Goal: Information Seeking & Learning: Learn about a topic

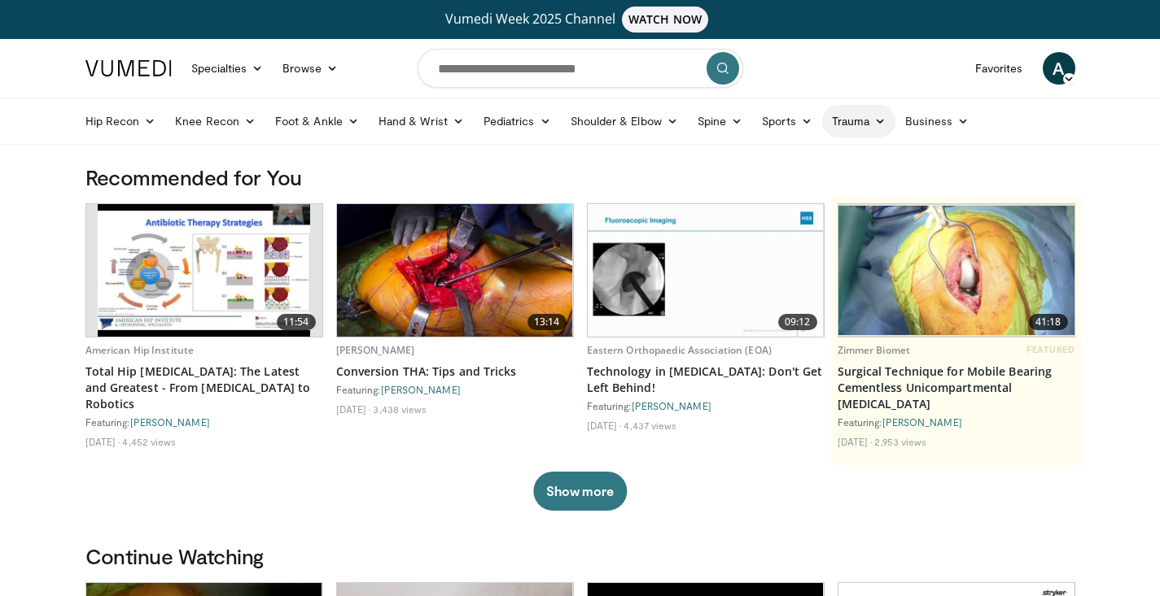
click at [876, 126] on icon at bounding box center [879, 121] width 11 height 11
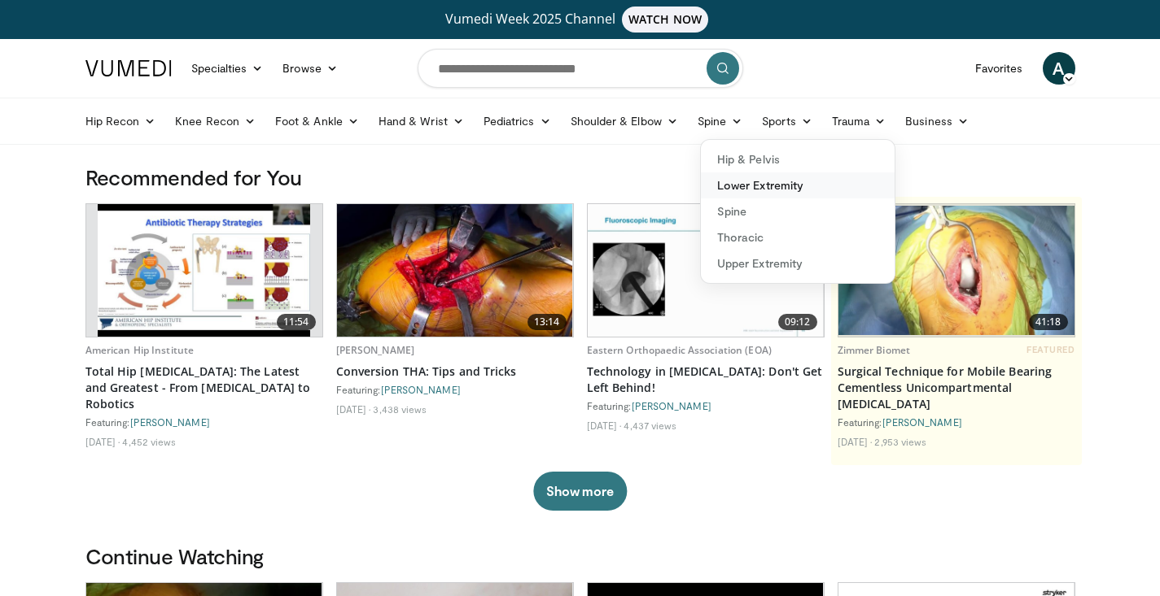
click at [754, 182] on link "Lower Extremity" at bounding box center [798, 186] width 194 height 26
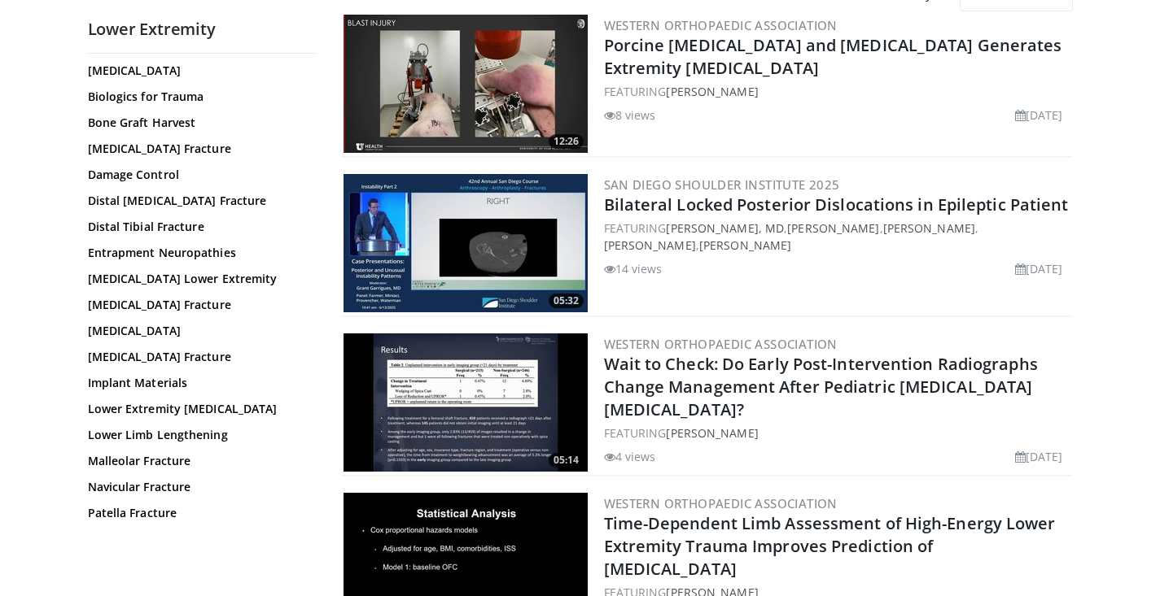
scroll to position [221, 0]
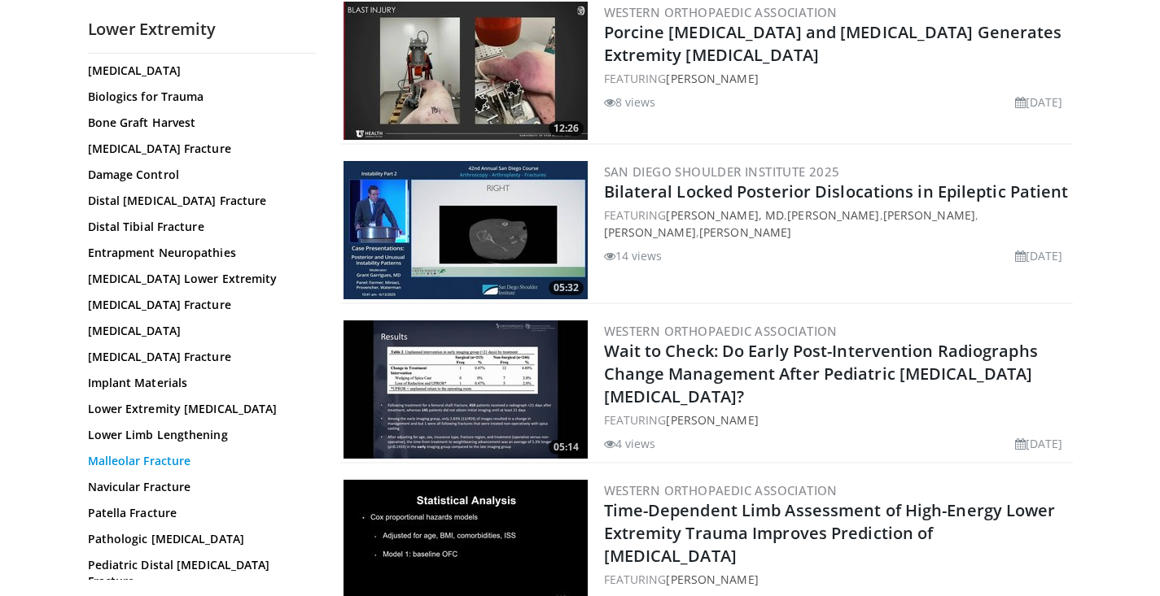
click at [124, 470] on link "Malleolar Fracture" at bounding box center [198, 461] width 220 height 16
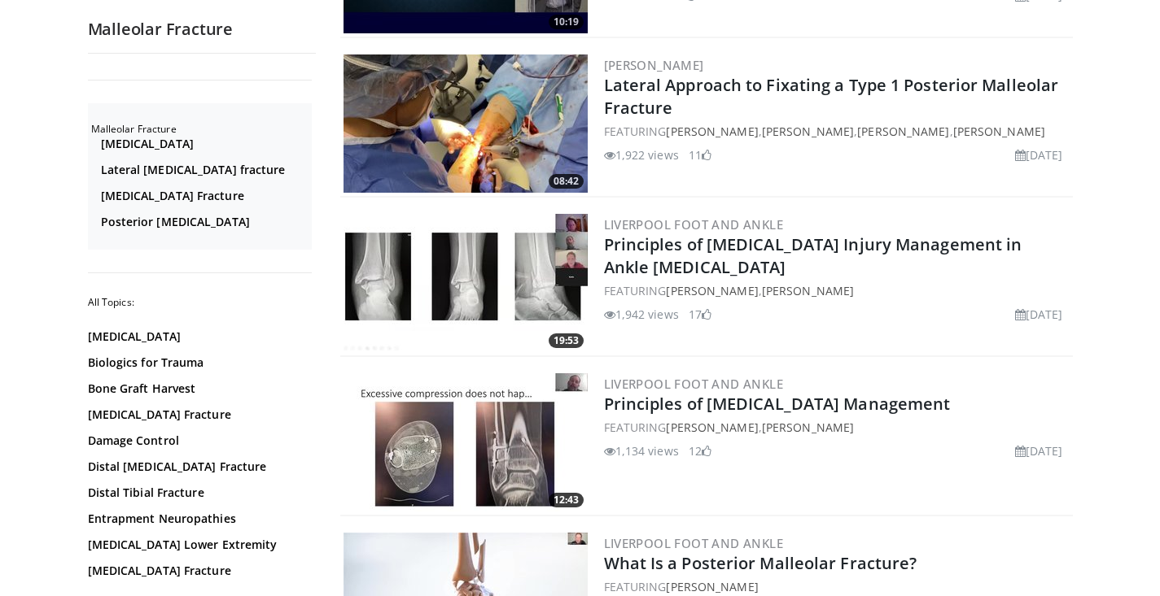
scroll to position [794, 0]
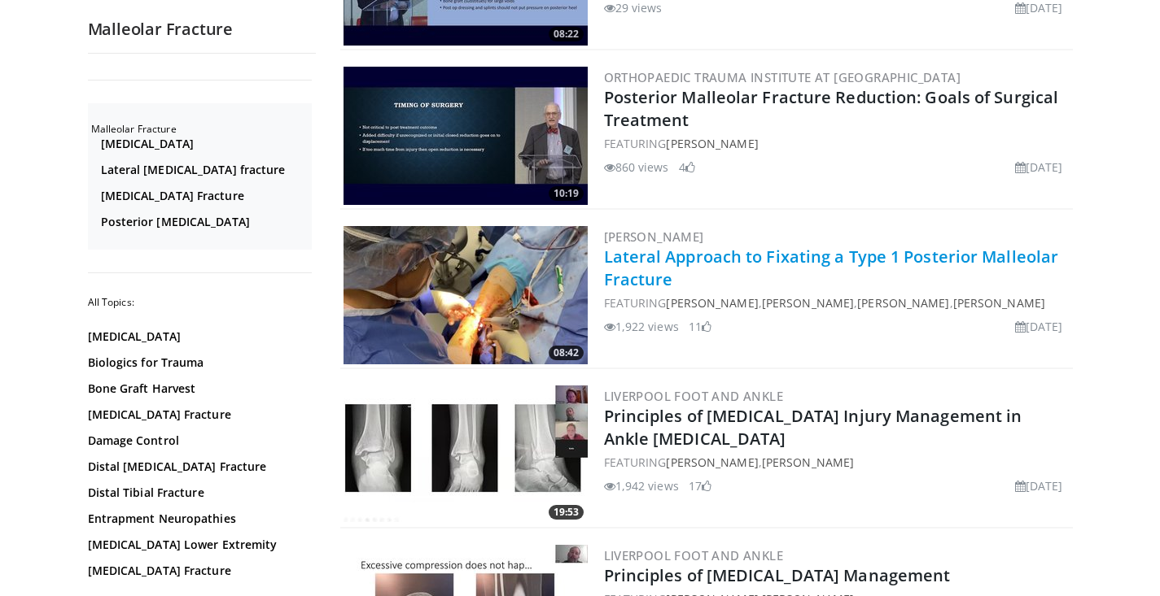
click at [714, 257] on link "Lateral Approach to Fixating a Type 1 Posterior Malleolar Fracture" at bounding box center [831, 268] width 455 height 45
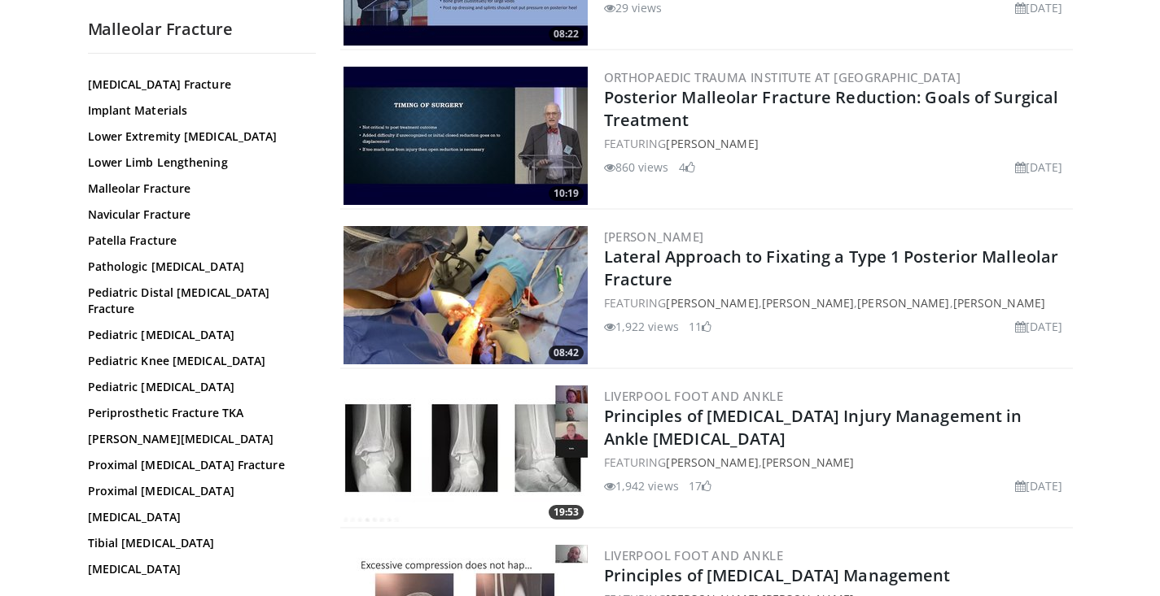
scroll to position [523, 0]
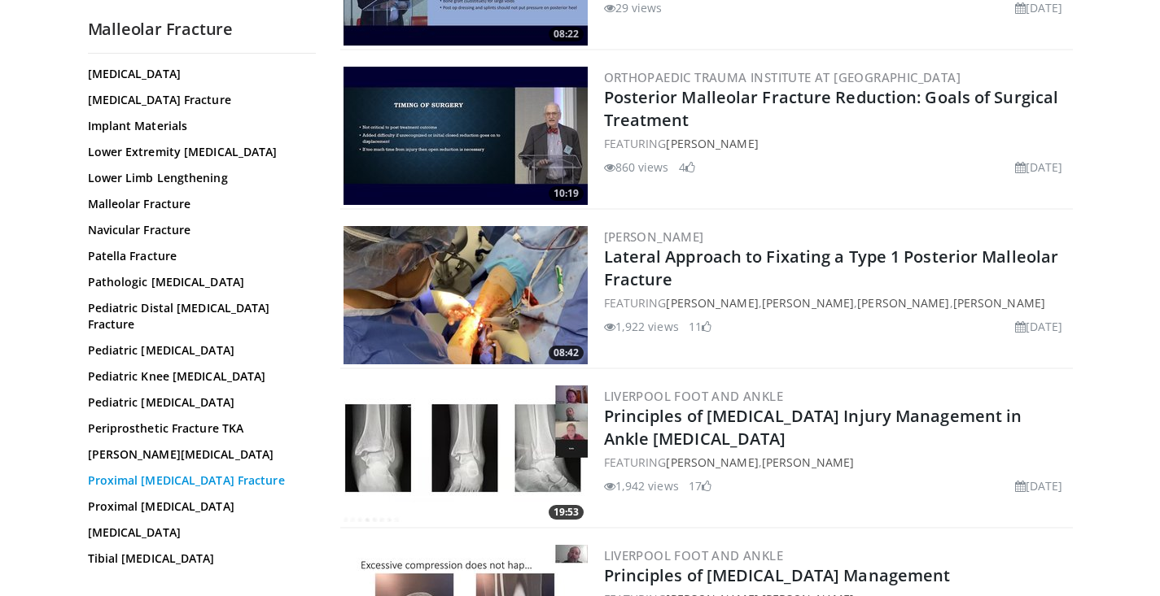
click at [153, 483] on link "Proximal Femur Fracture" at bounding box center [198, 481] width 220 height 16
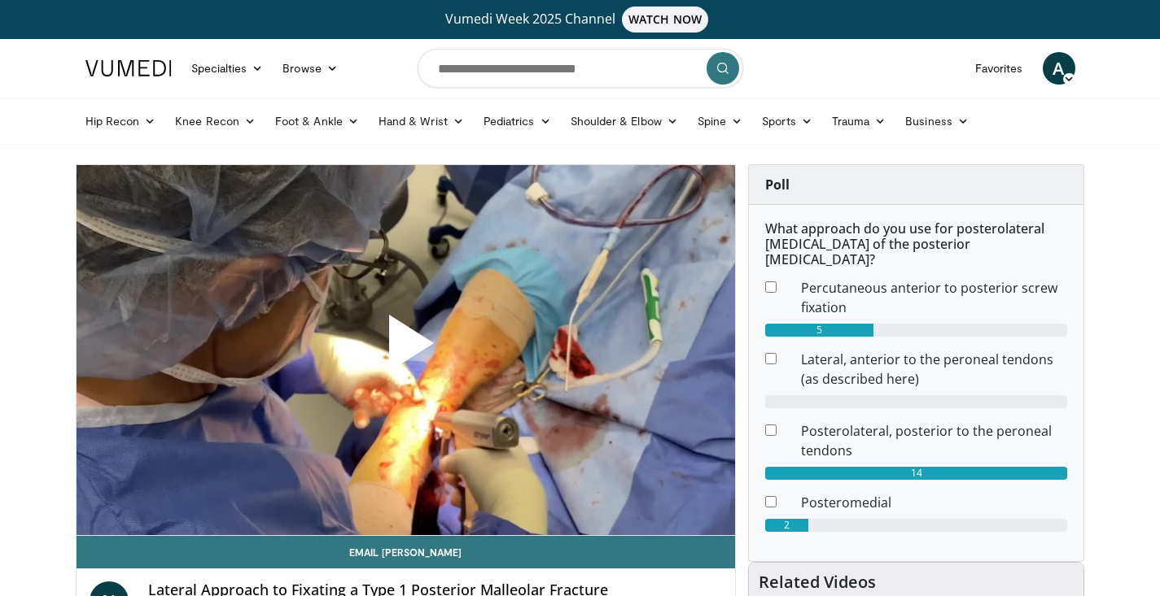
click at [405, 350] on span "Video Player" at bounding box center [405, 350] width 0 height 0
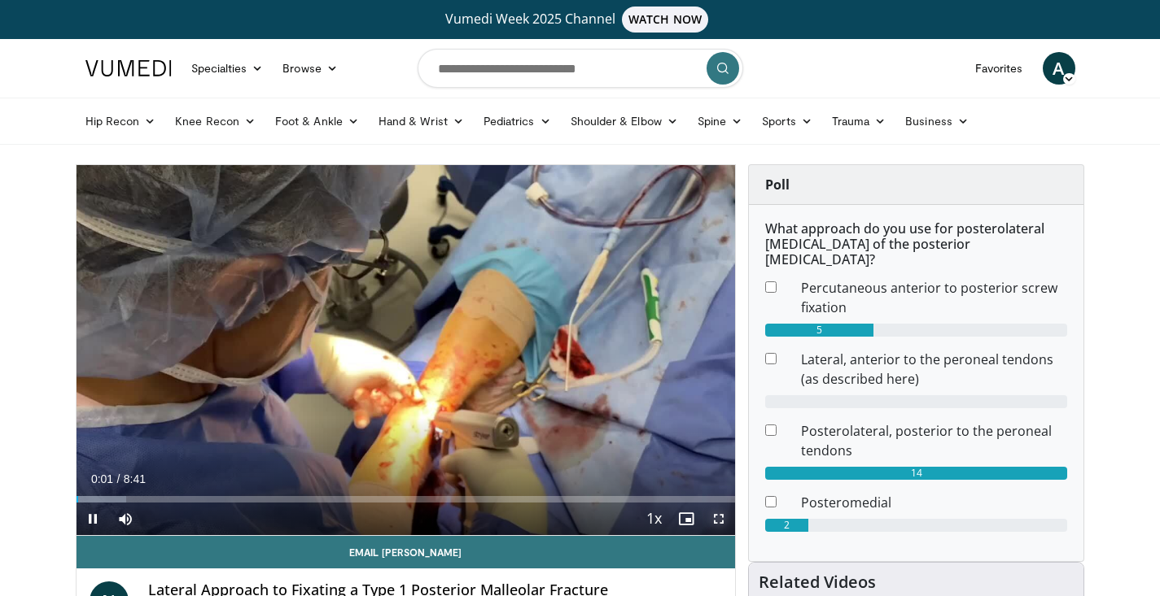
click at [713, 514] on span "Video Player" at bounding box center [718, 519] width 33 height 33
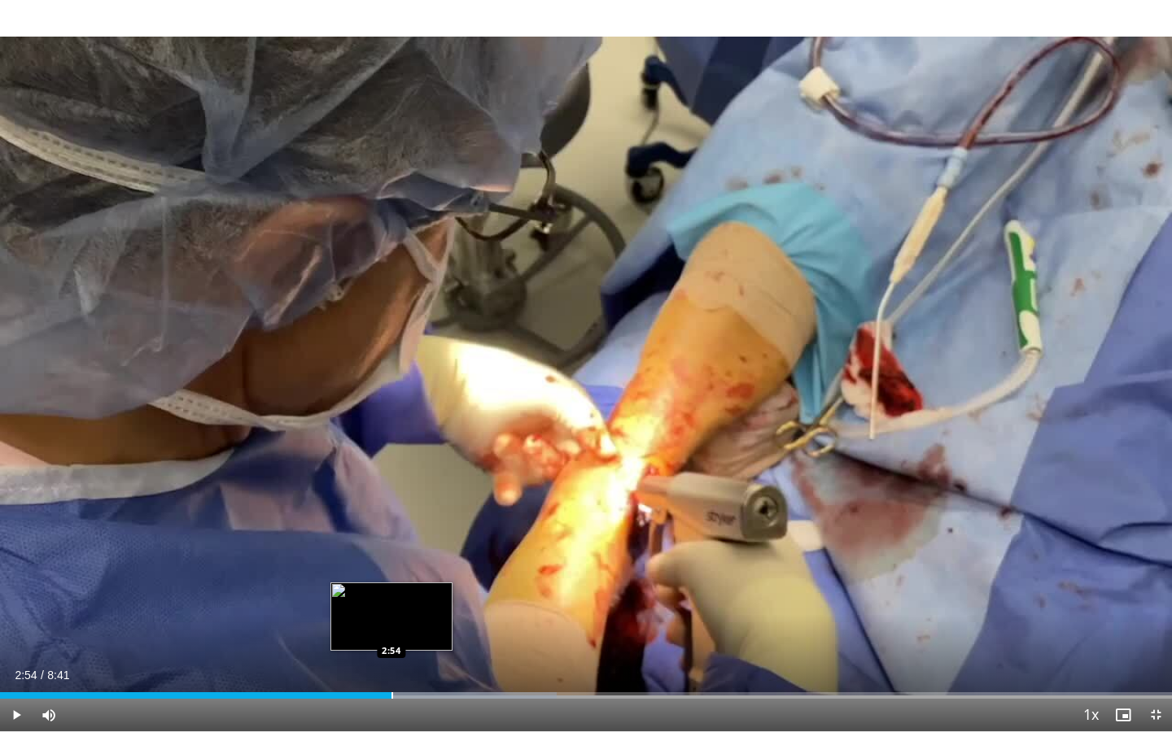
click at [391, 596] on div "Loaded : 47.52% 2:54 2:54" at bounding box center [586, 695] width 1172 height 7
click at [373, 596] on div "2:55" at bounding box center [196, 695] width 393 height 7
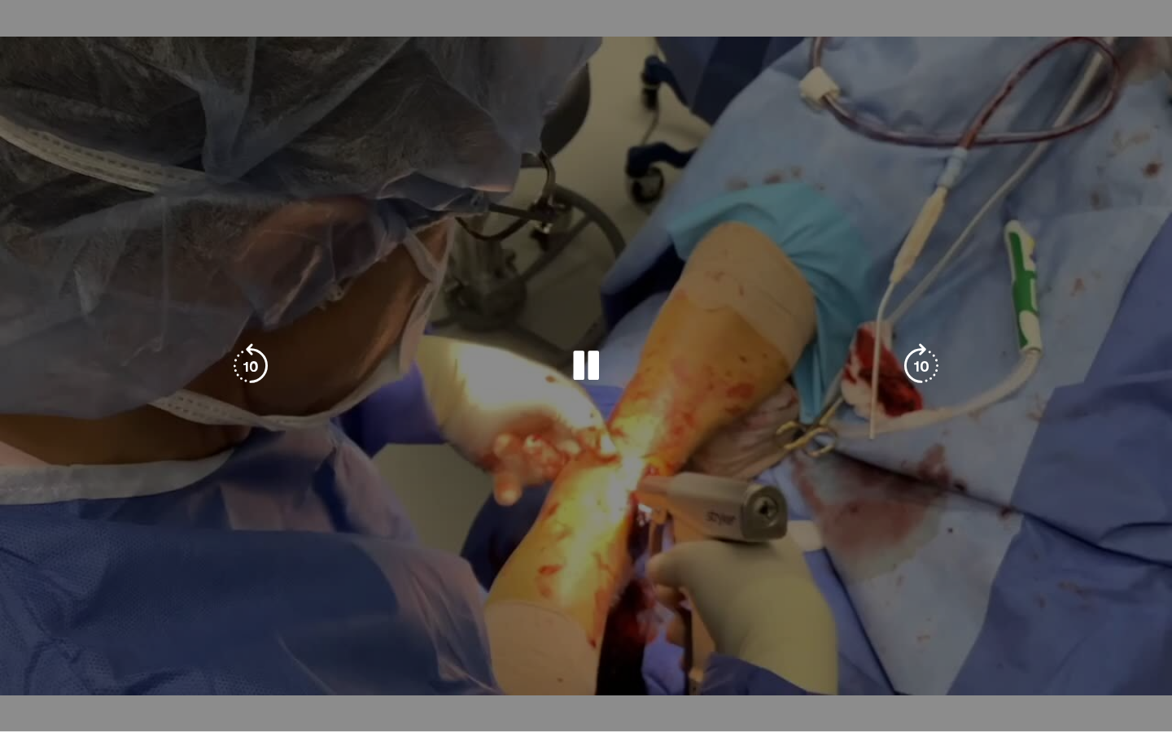
click at [362, 596] on div "10 seconds Tap to unmute" at bounding box center [586, 366] width 1172 height 732
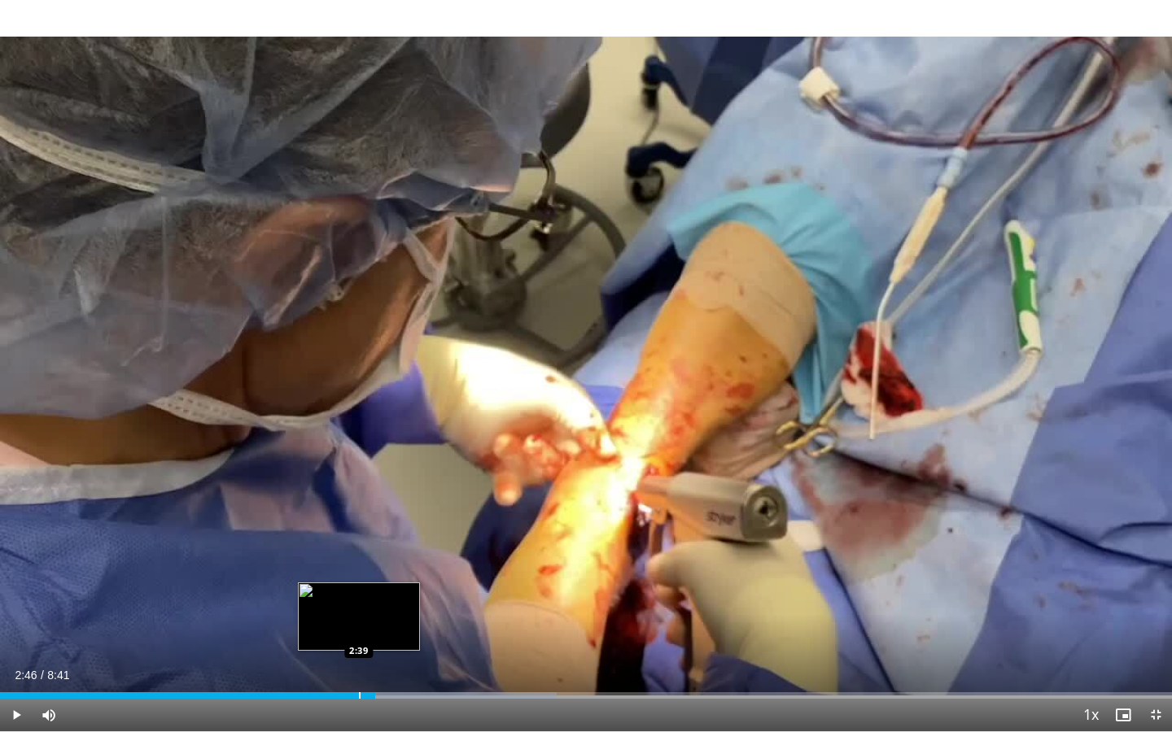
click at [359, 596] on div "2:46" at bounding box center [187, 695] width 375 height 7
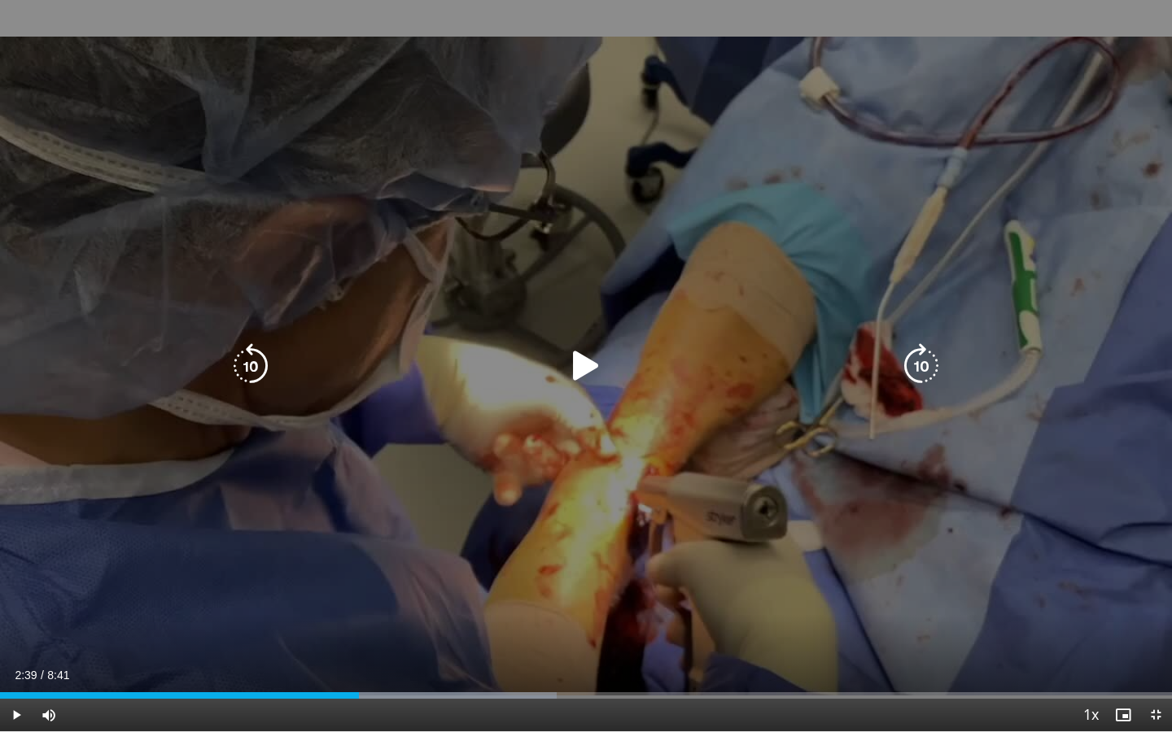
click at [606, 374] on icon "Video Player" at bounding box center [586, 366] width 46 height 46
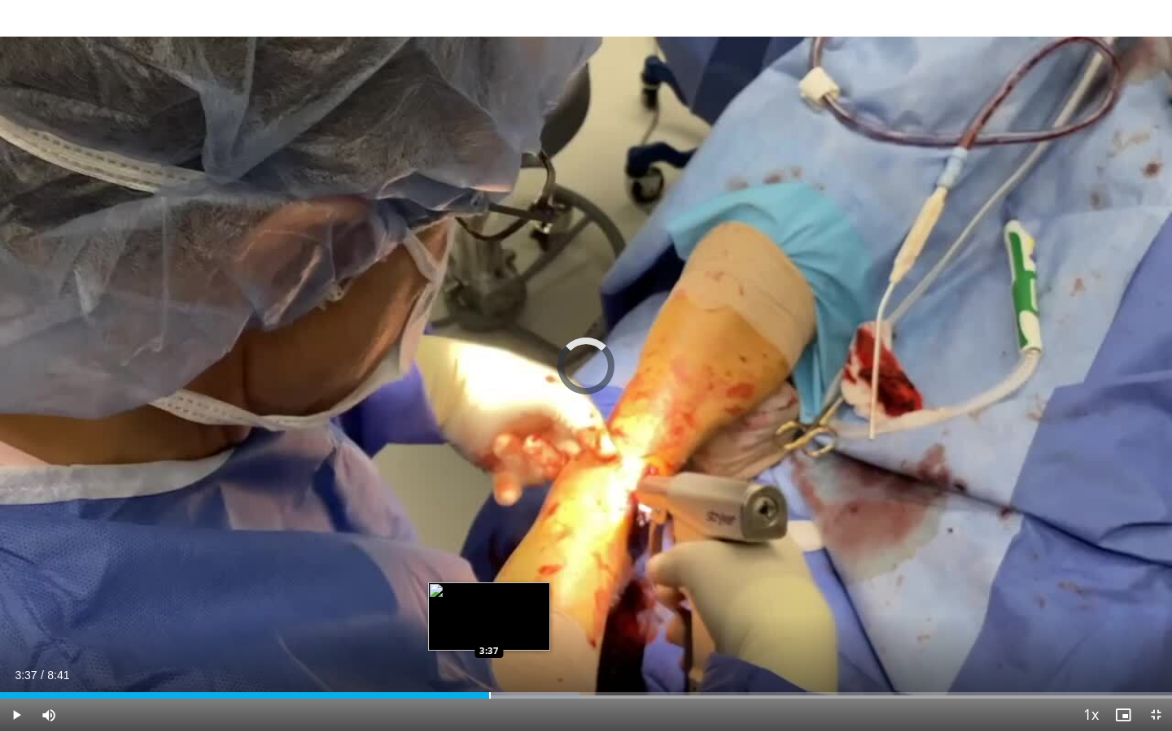
click at [489, 596] on div "Loaded : 49.42% 3:37 3:37" at bounding box center [586, 695] width 1172 height 7
click at [472, 596] on div "3:30" at bounding box center [246, 695] width 492 height 7
click at [465, 596] on div "3:26" at bounding box center [232, 695] width 465 height 7
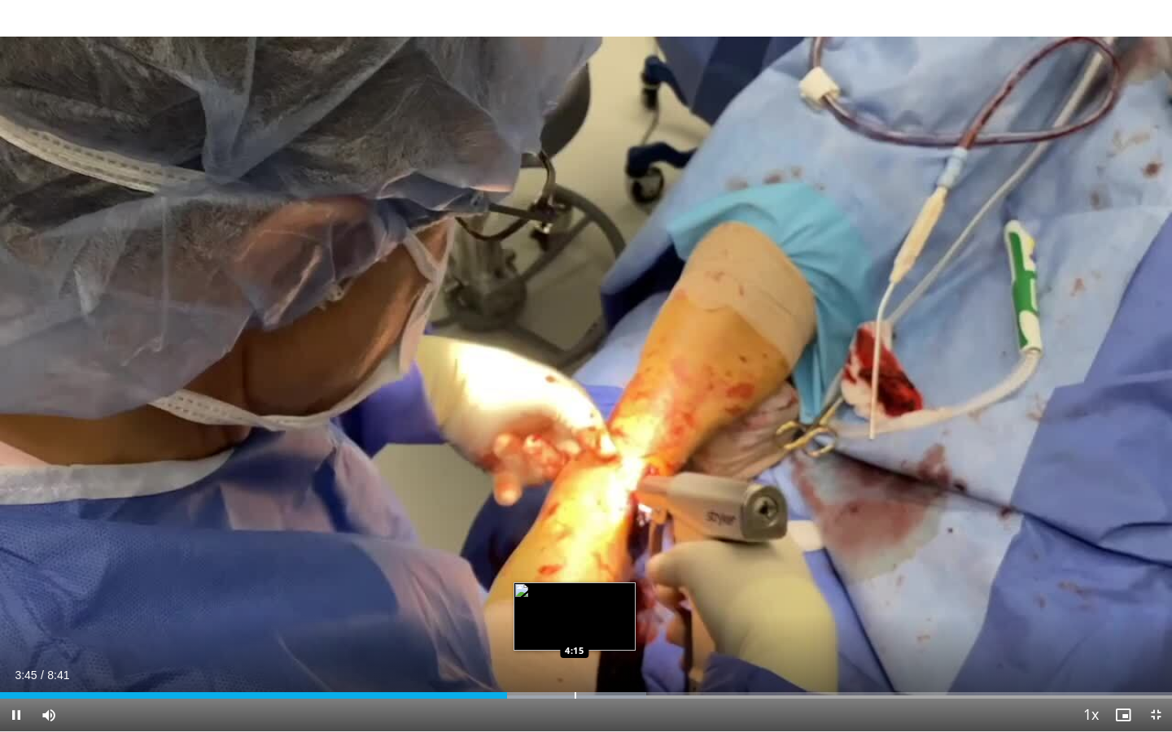
click at [574, 596] on div "Progress Bar" at bounding box center [575, 695] width 2 height 7
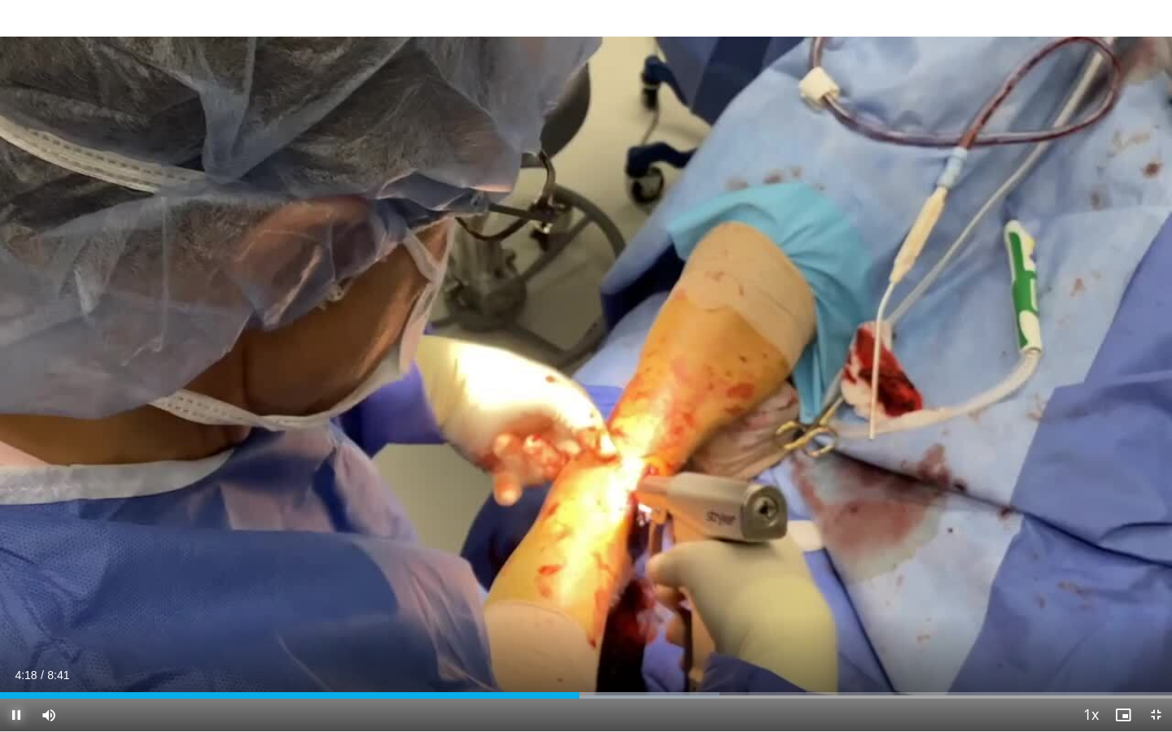
click at [20, 596] on span "Video Player" at bounding box center [16, 715] width 33 height 33
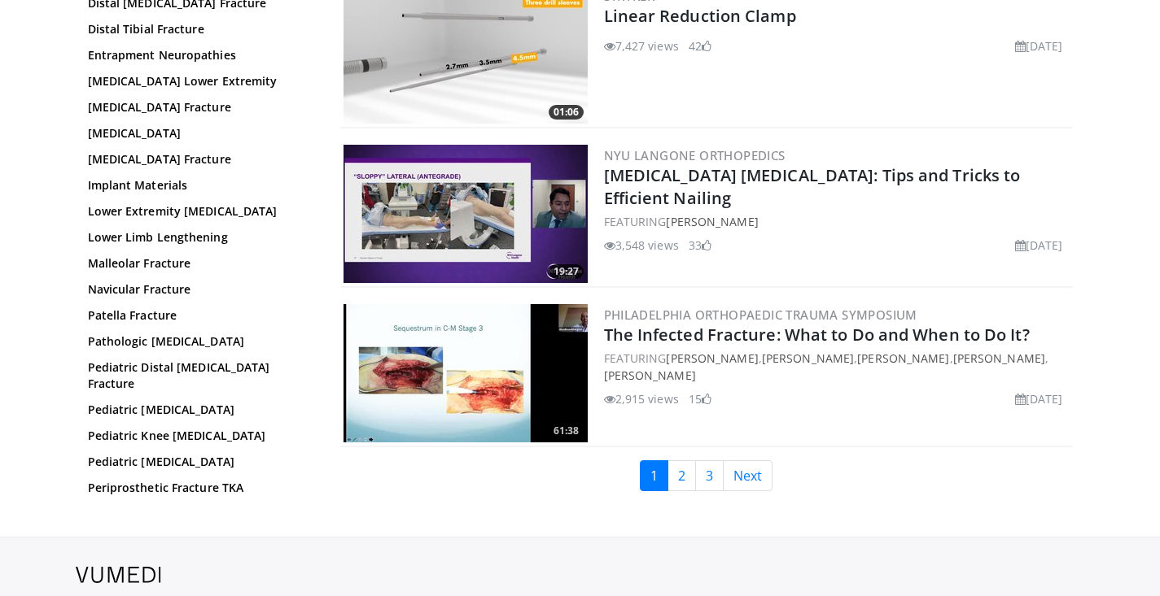
scroll to position [3826, 0]
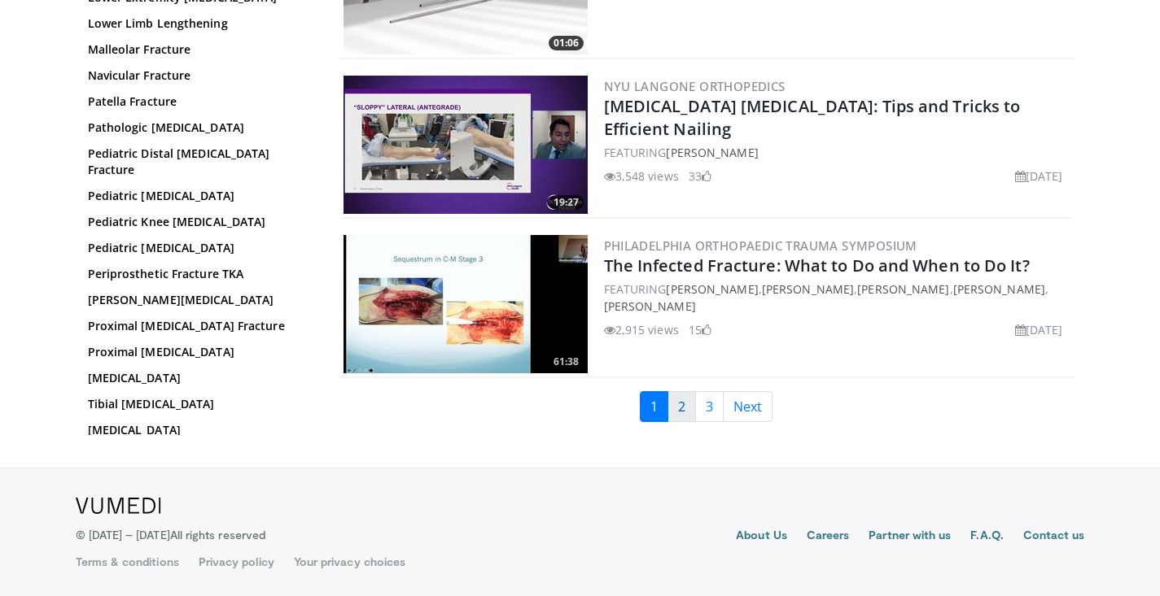
click at [691, 418] on link "2" at bounding box center [681, 406] width 28 height 31
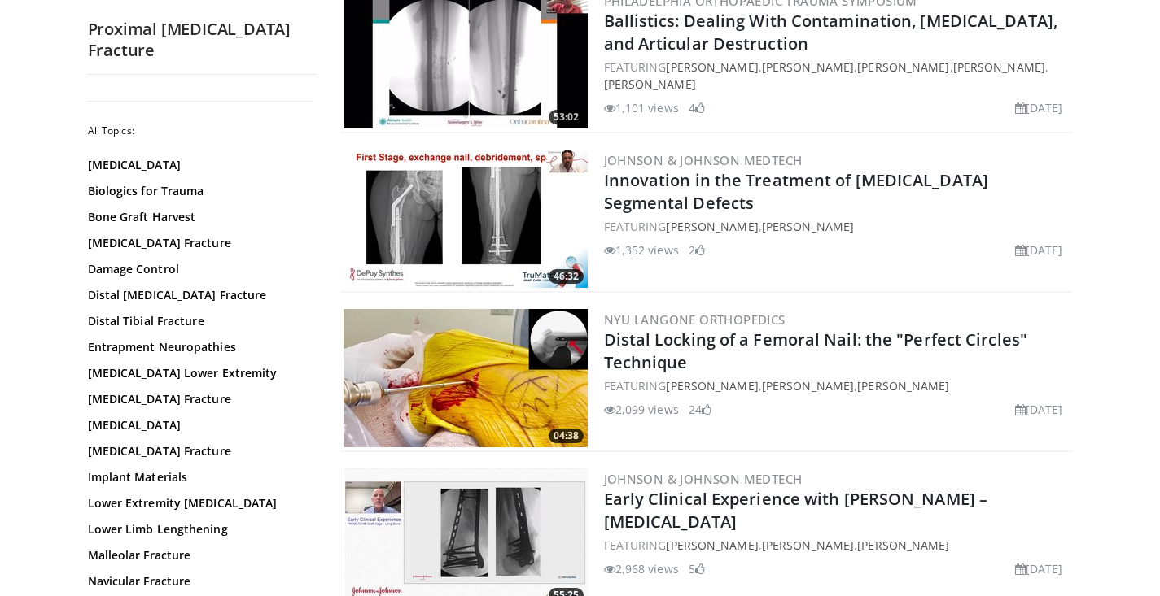
scroll to position [234, 0]
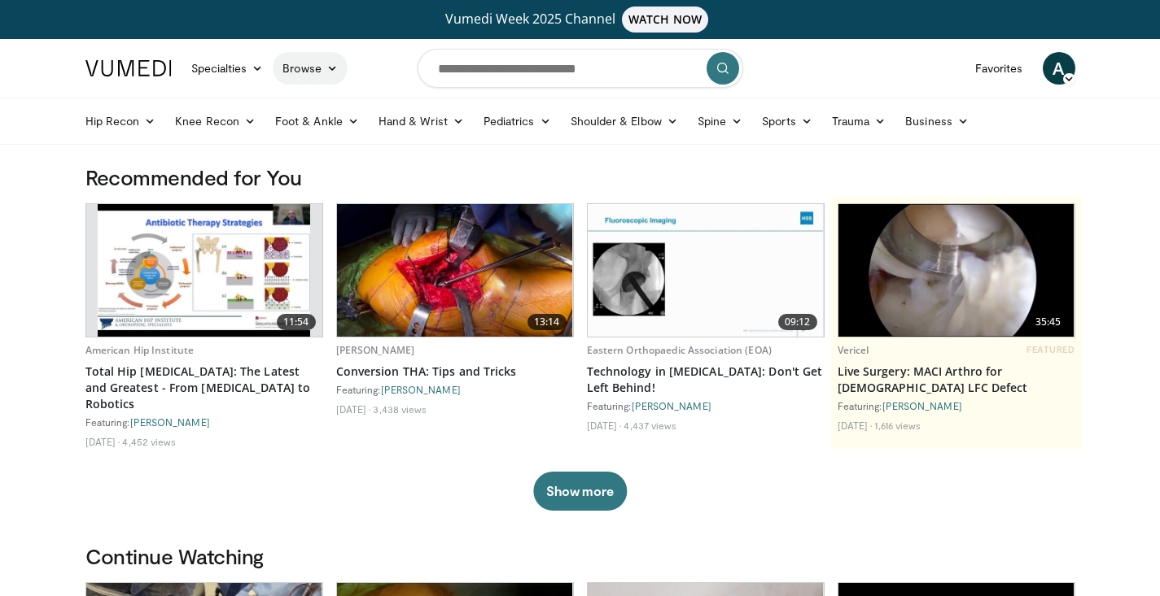
click at [312, 64] on link "Browse" at bounding box center [310, 68] width 75 height 33
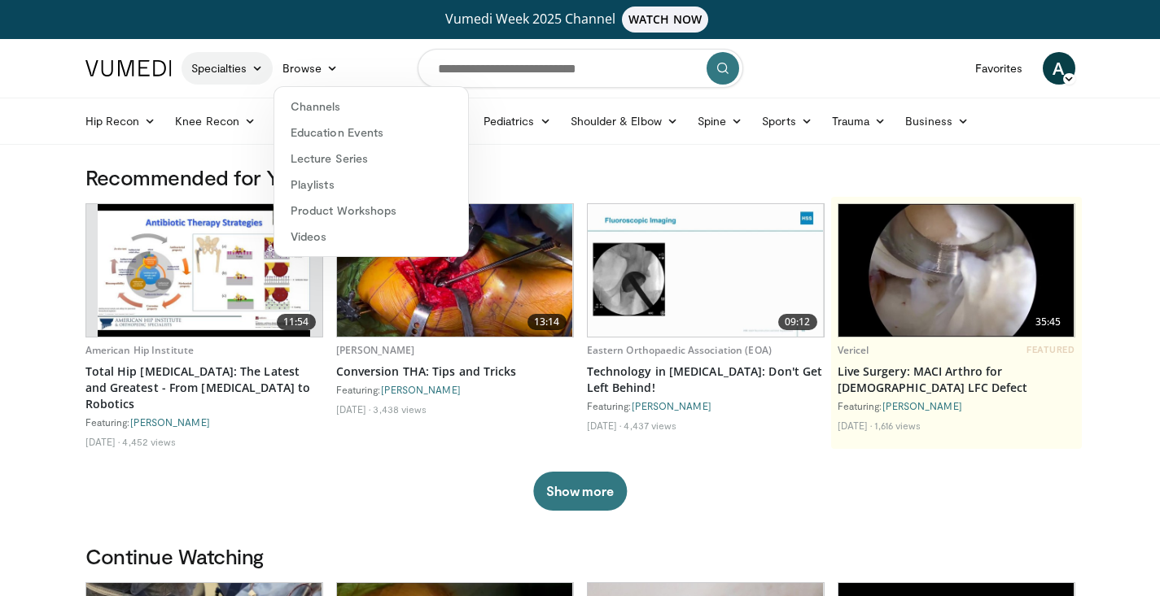
click at [255, 72] on icon at bounding box center [256, 68] width 11 height 11
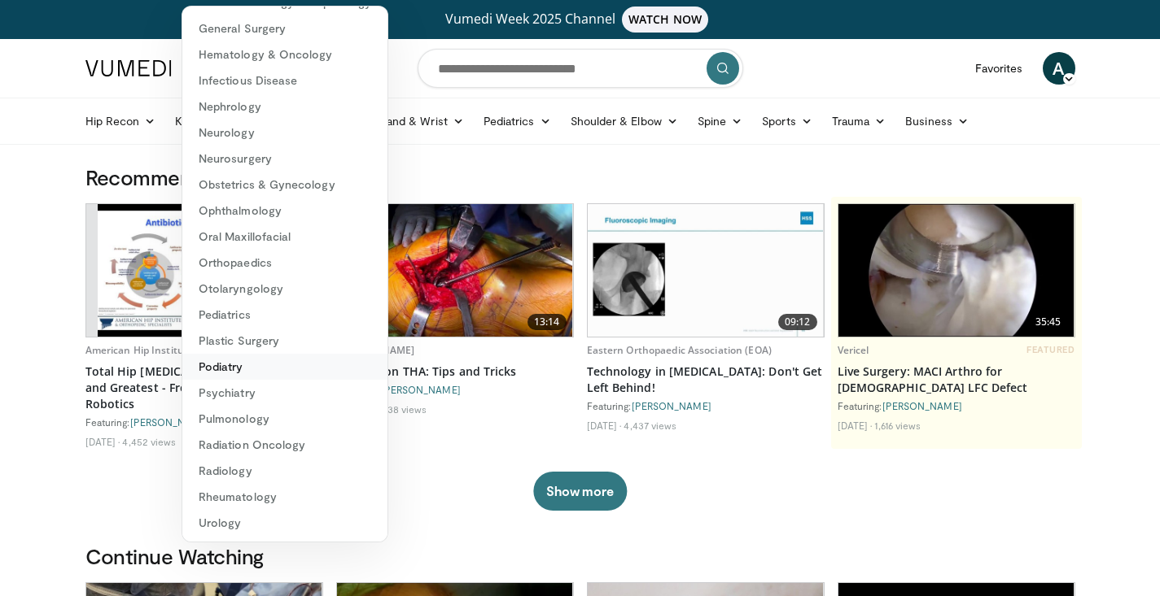
scroll to position [208, 0]
click at [266, 262] on link "Orthopaedics" at bounding box center [284, 262] width 205 height 26
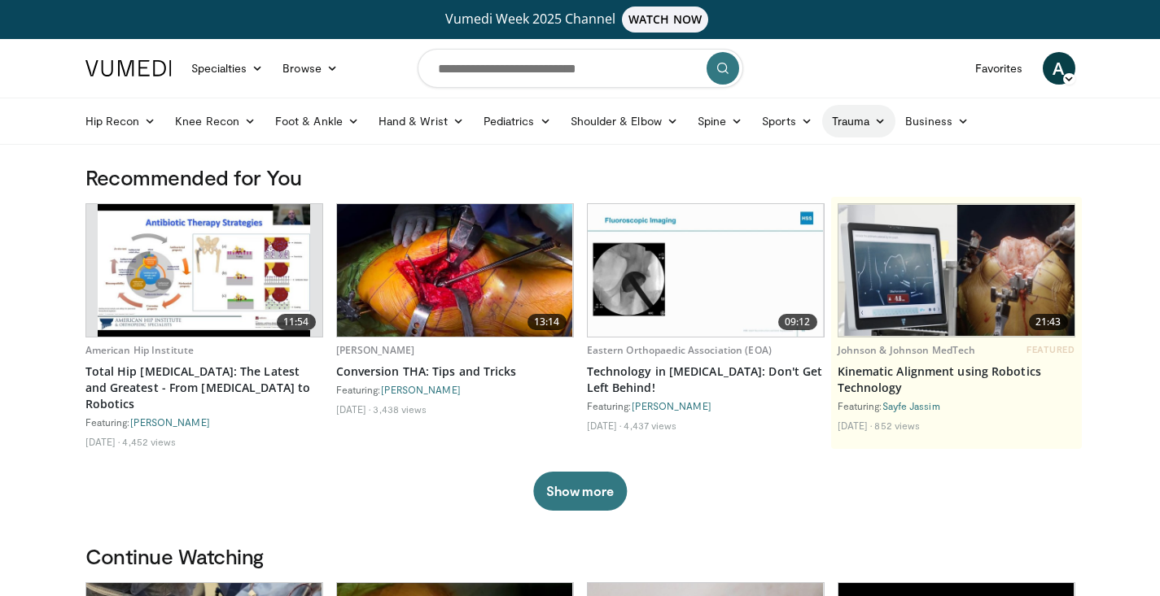
click at [864, 120] on link "Trauma" at bounding box center [859, 121] width 74 height 33
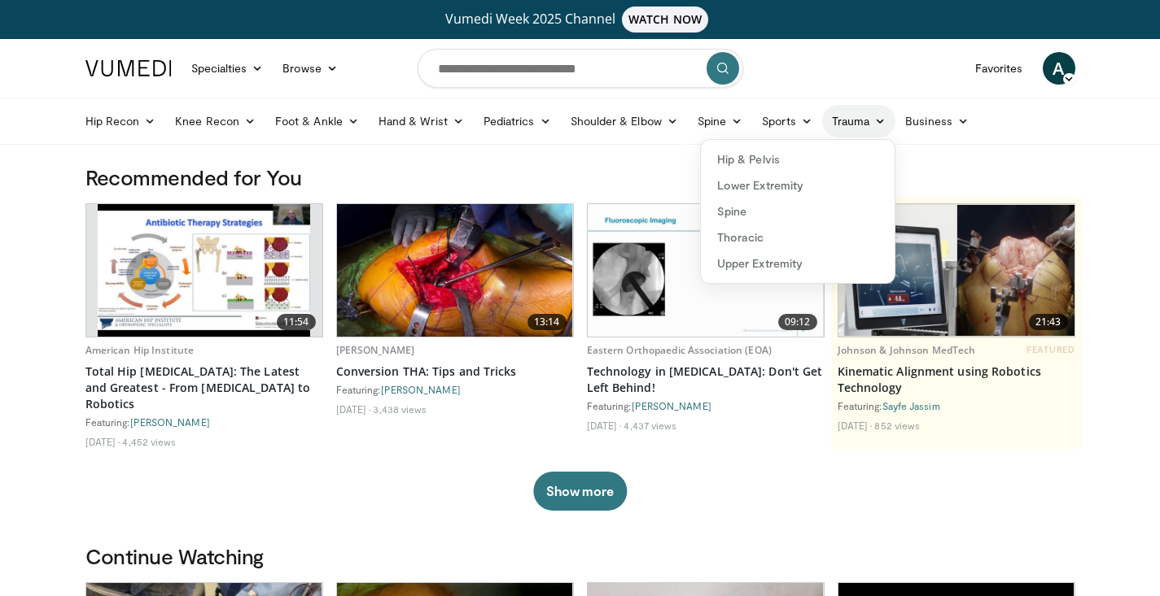
click at [848, 116] on link "Trauma" at bounding box center [859, 121] width 74 height 33
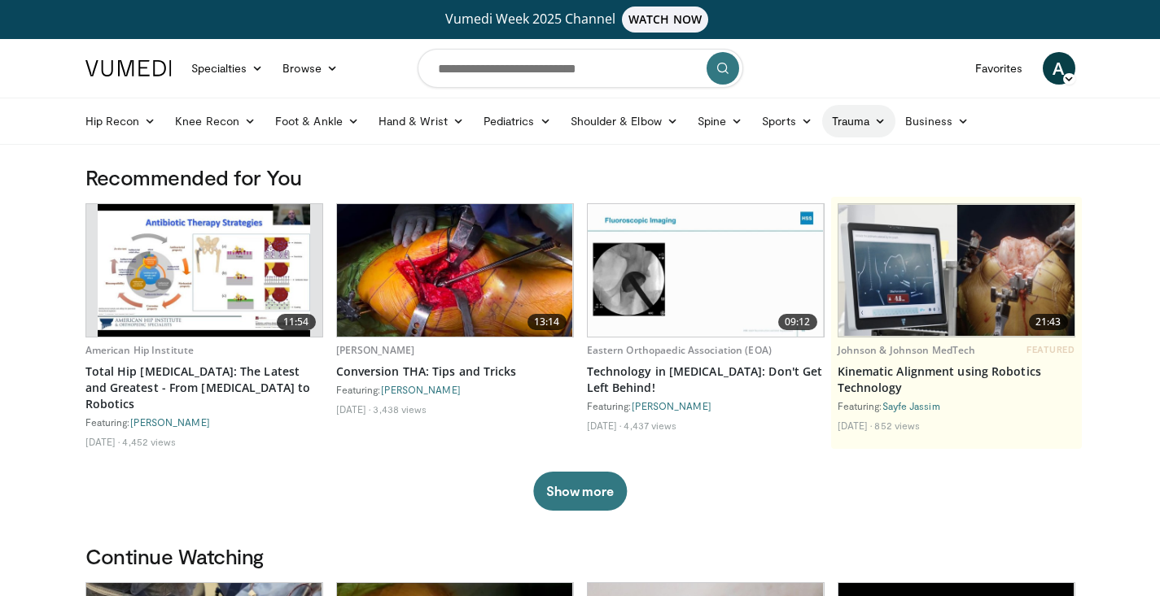
click at [877, 129] on link "Trauma" at bounding box center [859, 121] width 74 height 33
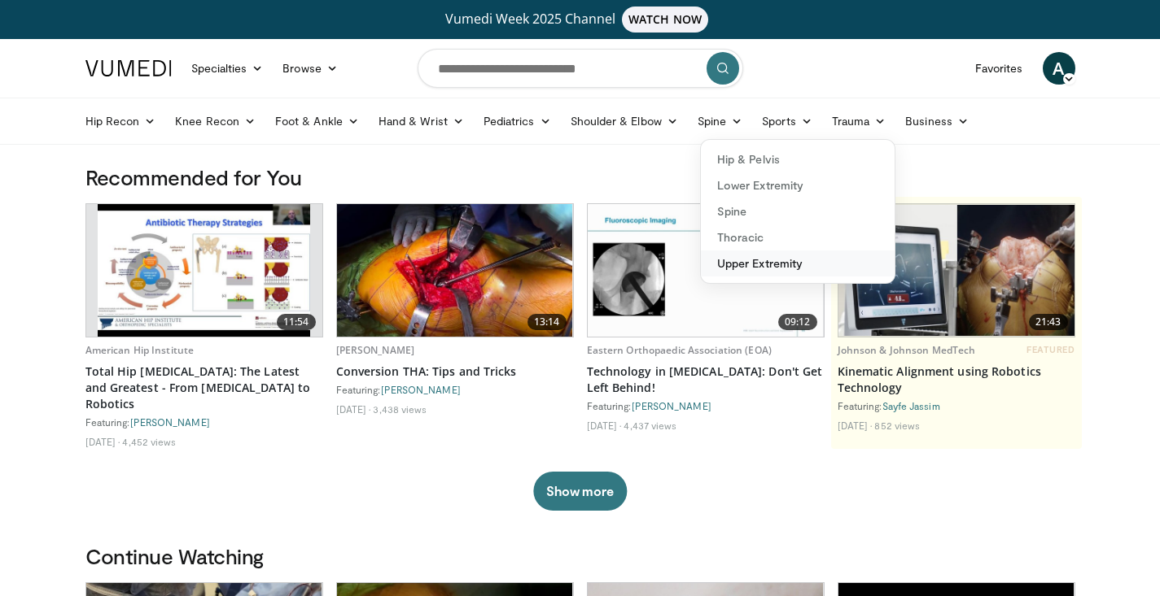
click at [802, 263] on link "Upper Extremity" at bounding box center [798, 264] width 194 height 26
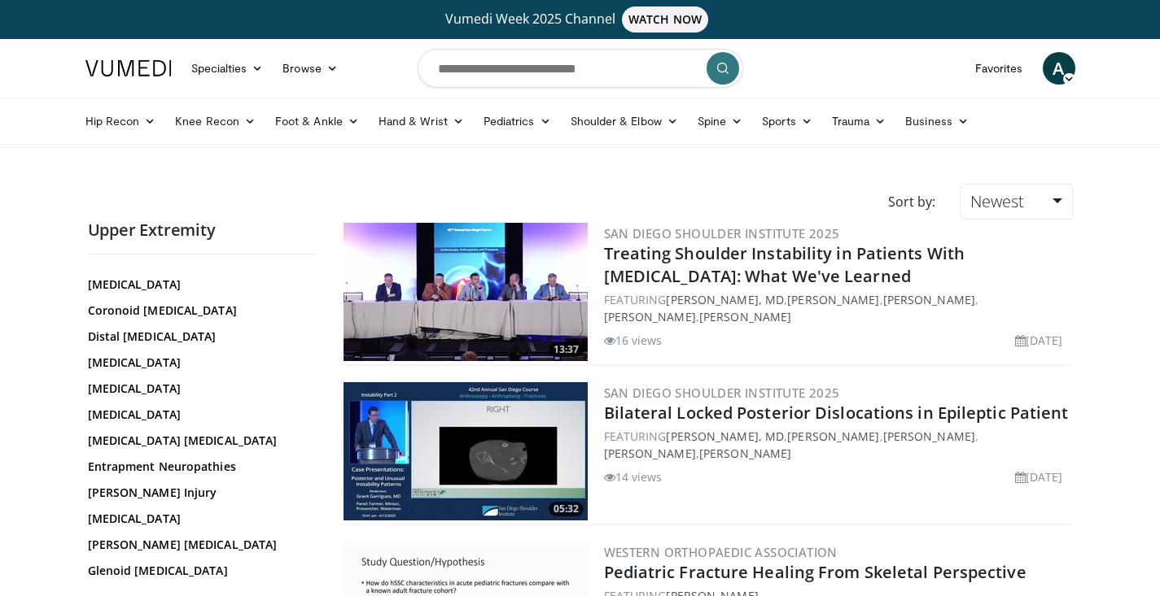
scroll to position [92, 0]
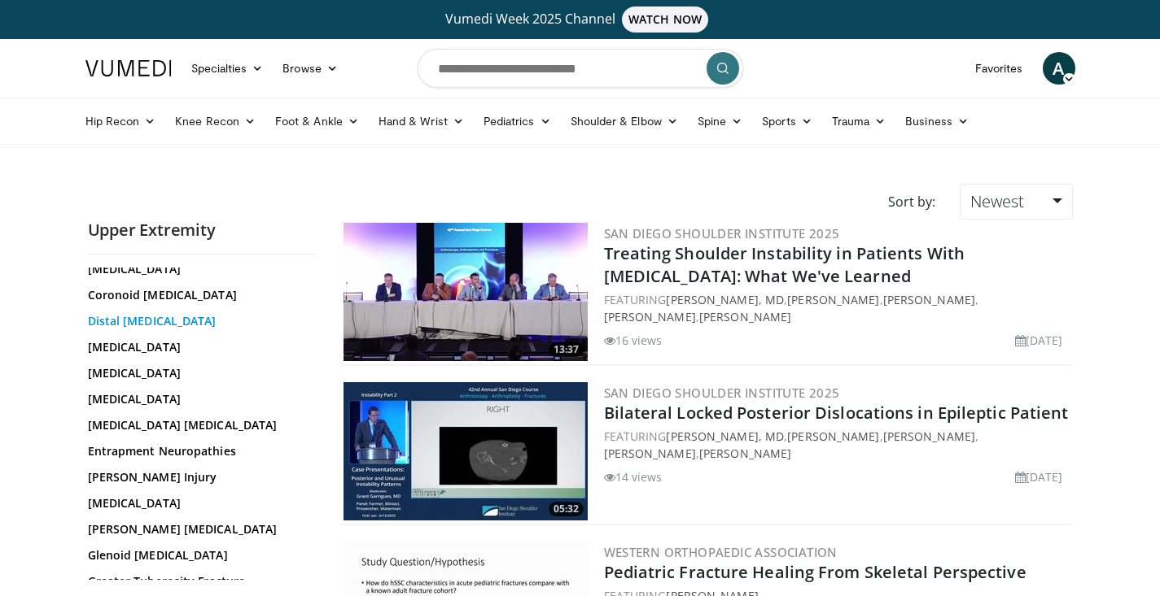
click at [176, 327] on link "Distal [MEDICAL_DATA]" at bounding box center [198, 321] width 220 height 16
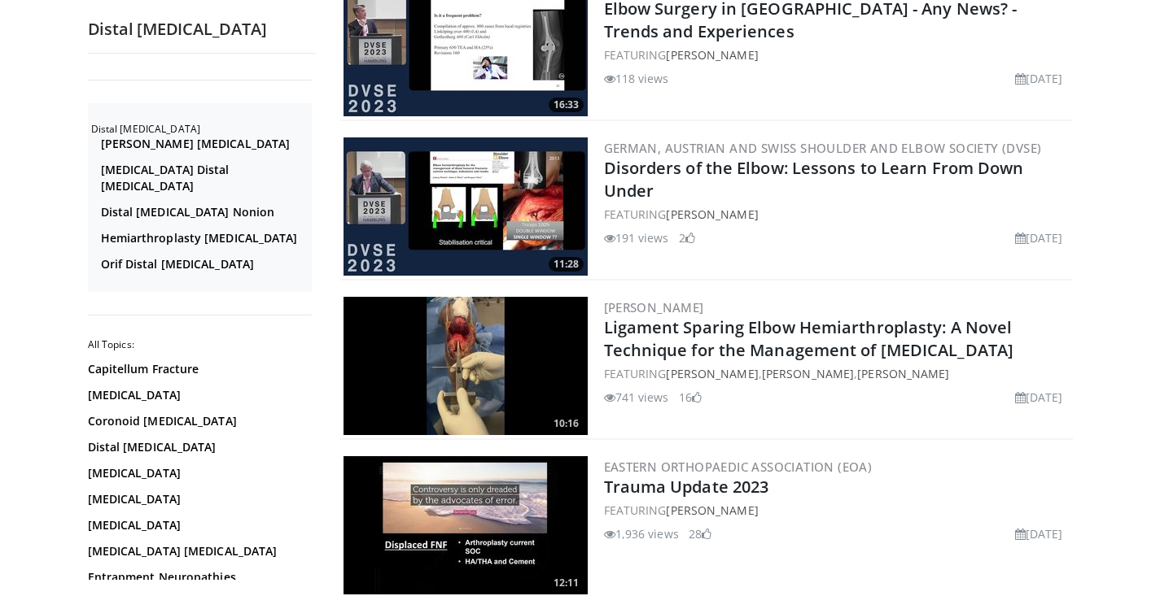
scroll to position [3820, 0]
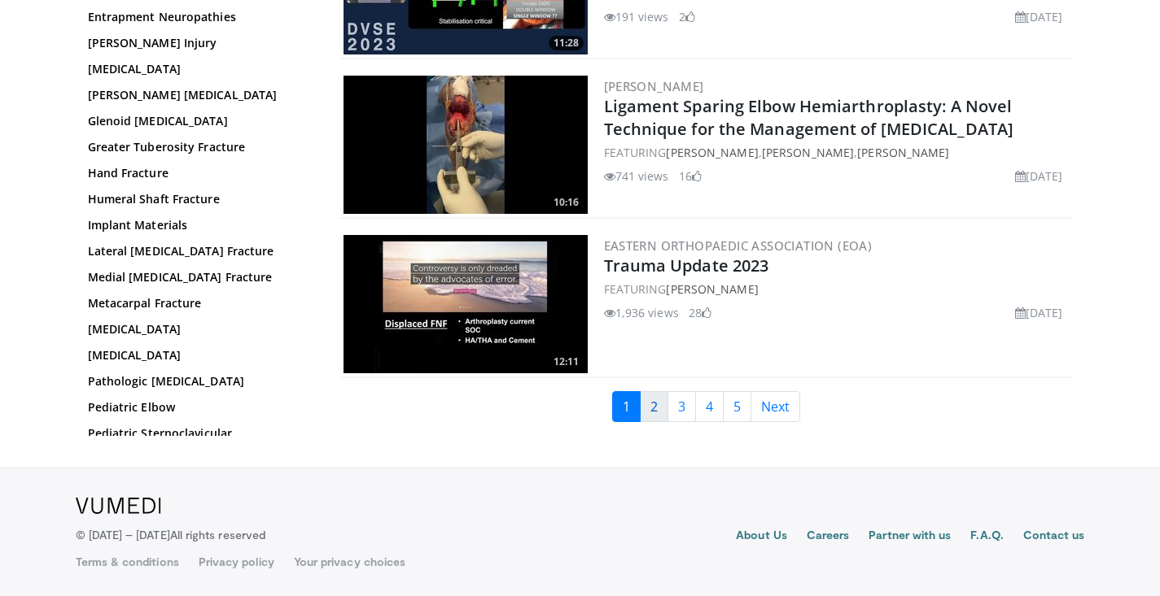
click at [659, 417] on link "2" at bounding box center [654, 406] width 28 height 31
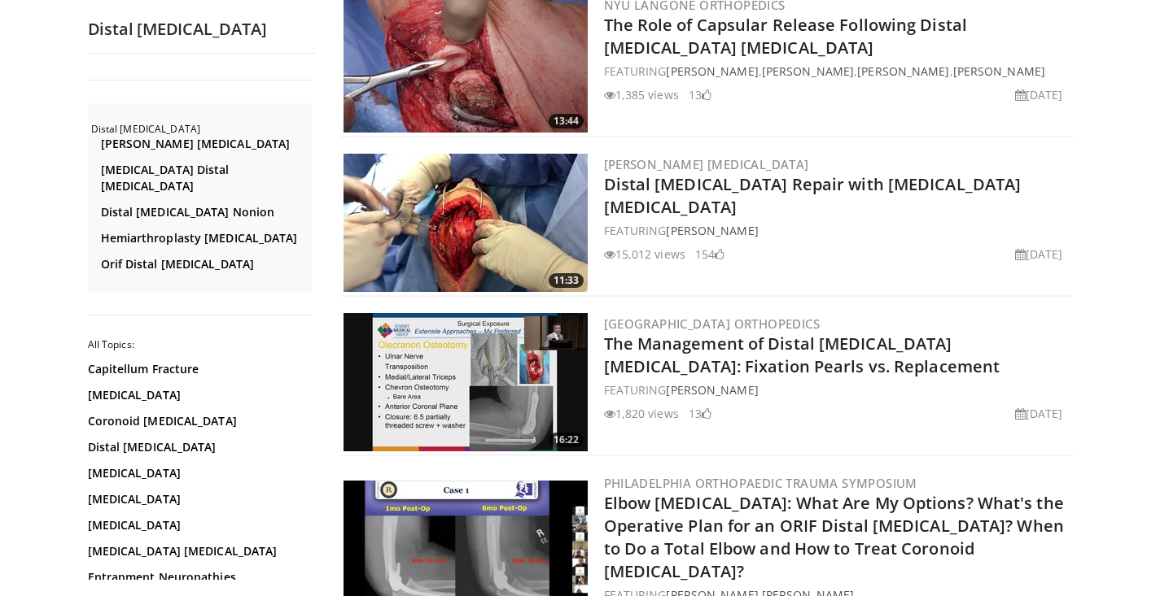
scroll to position [3593, 0]
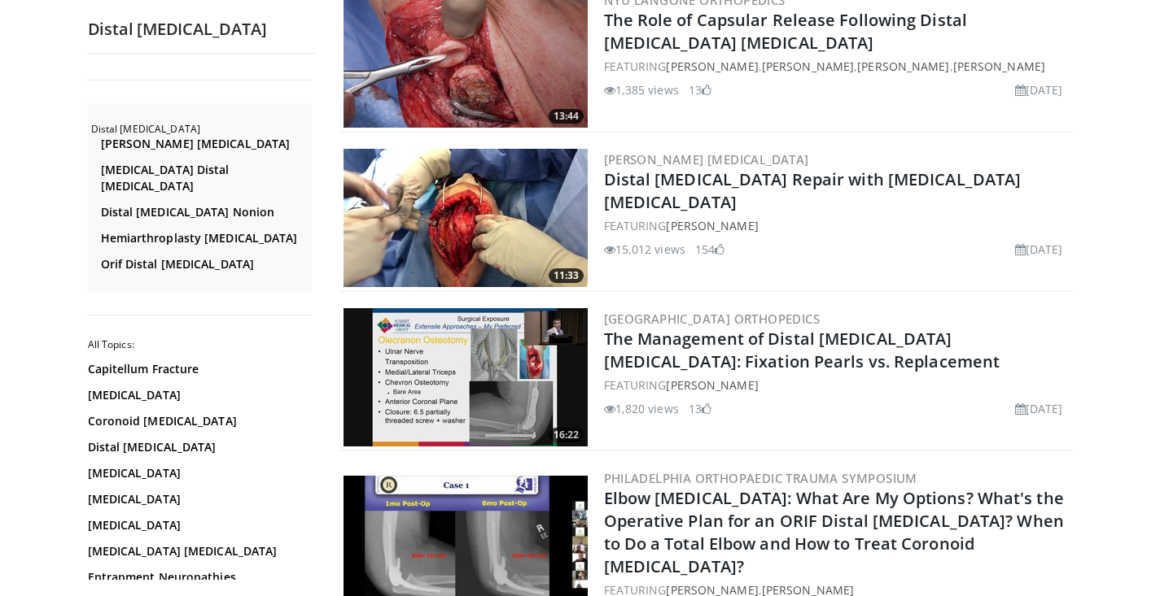
click at [487, 224] on img at bounding box center [465, 218] width 244 height 138
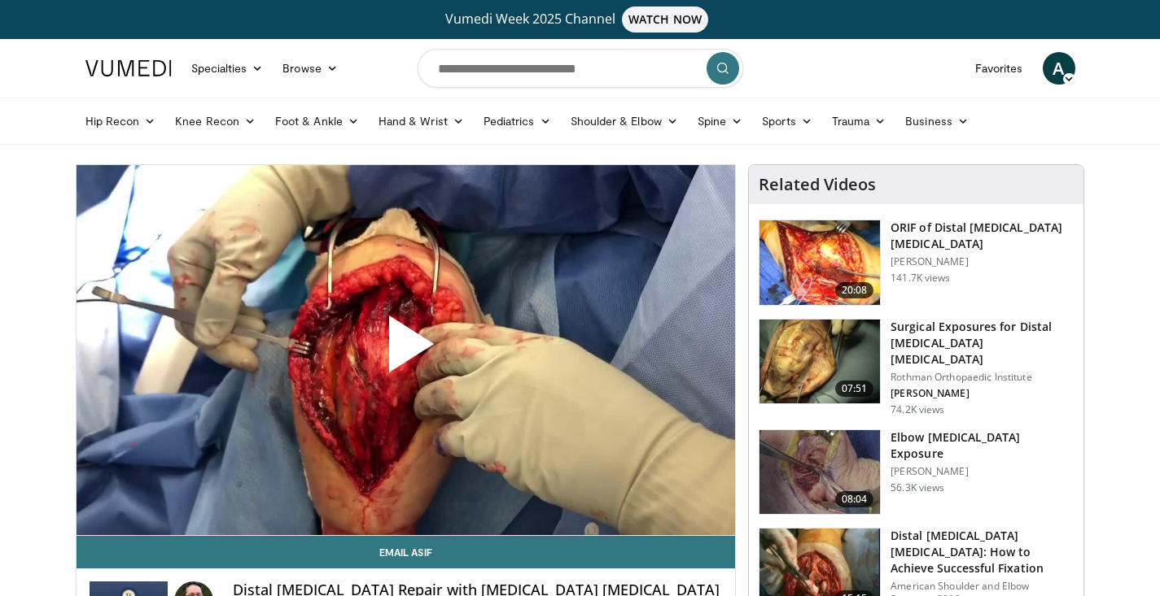
click at [405, 351] on span "Video Player" at bounding box center [405, 351] width 0 height 0
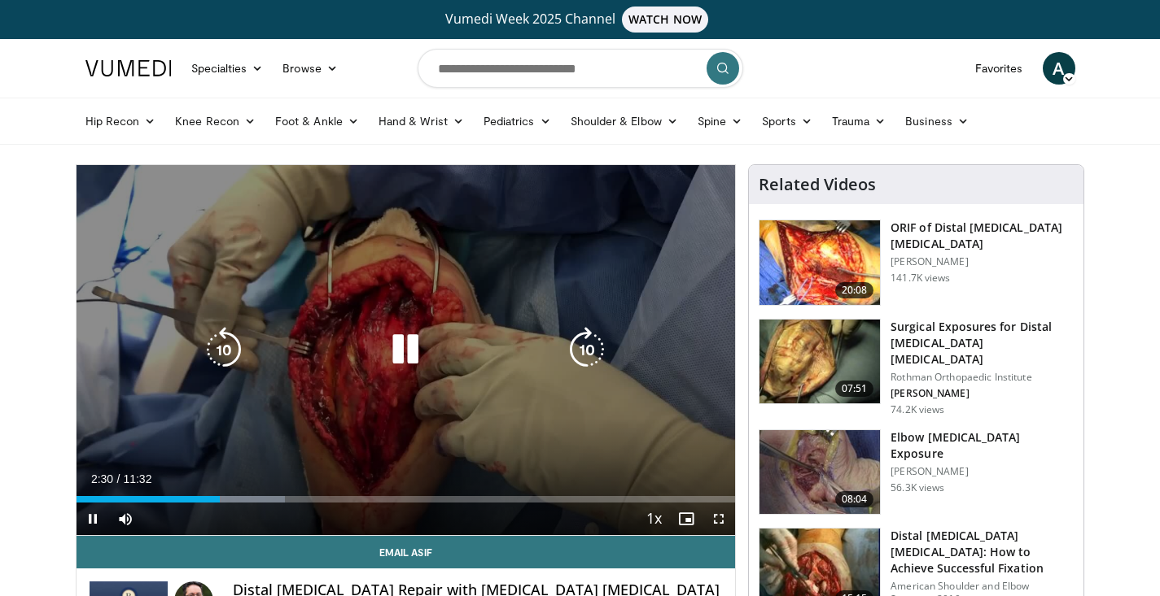
click at [515, 448] on div "10 seconds Tap to unmute" at bounding box center [405, 350] width 659 height 370
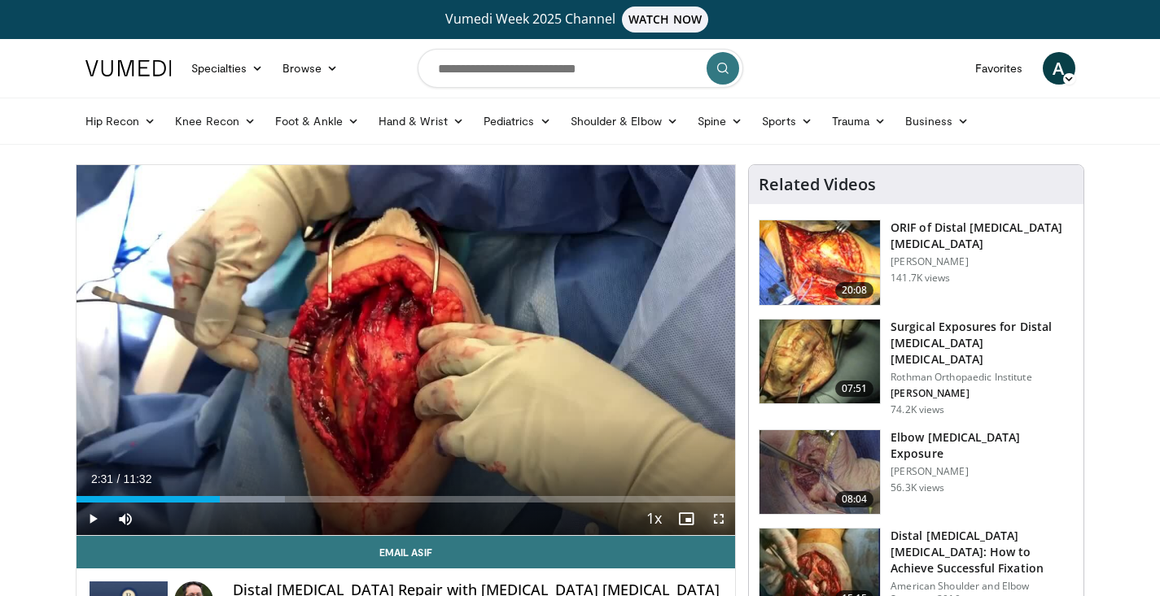
click at [719, 515] on span "Video Player" at bounding box center [718, 519] width 33 height 33
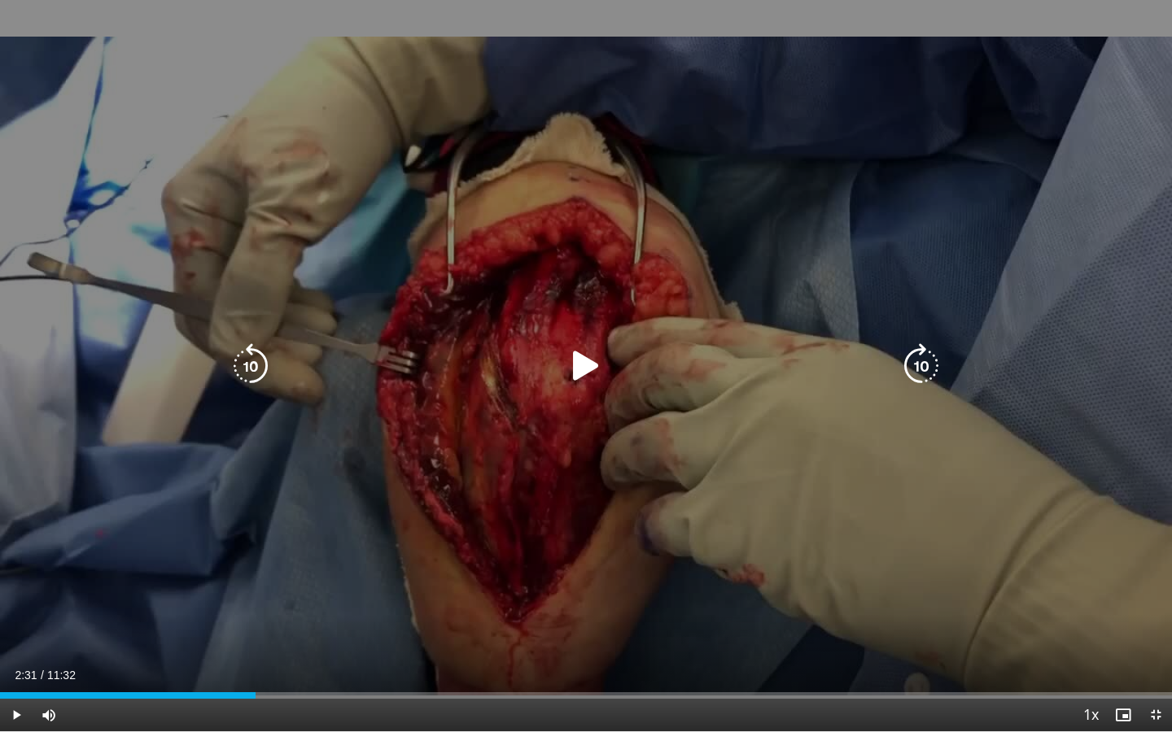
click at [589, 357] on icon "Video Player" at bounding box center [586, 366] width 46 height 46
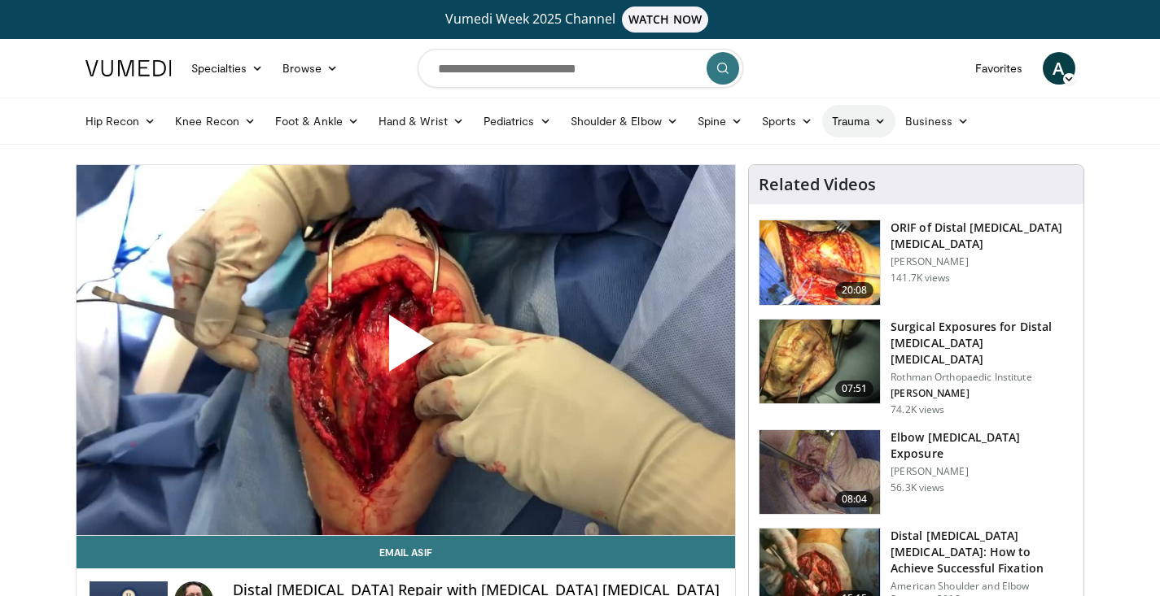
click at [838, 115] on link "Trauma" at bounding box center [859, 121] width 74 height 33
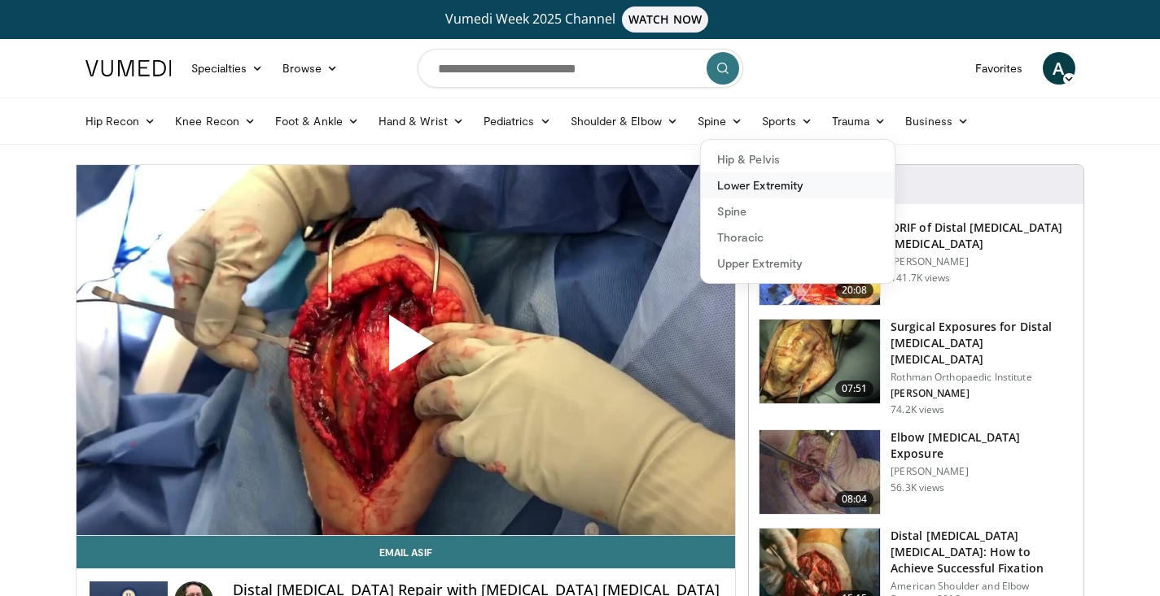
click at [797, 191] on link "Lower Extremity" at bounding box center [798, 186] width 194 height 26
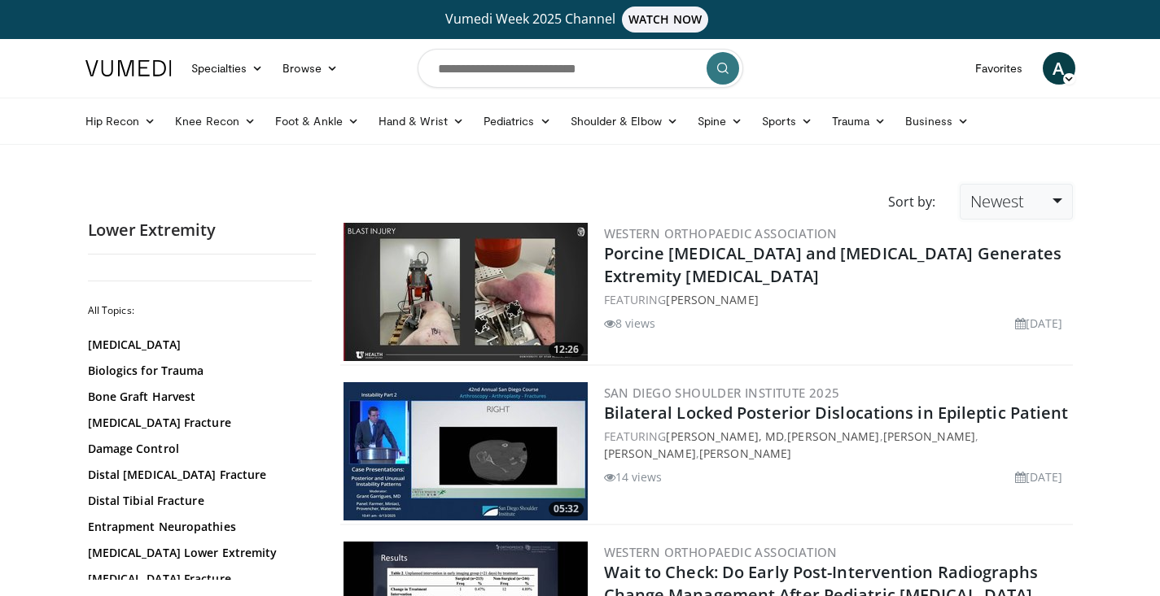
click at [1031, 199] on link "Newest" at bounding box center [1015, 202] width 112 height 36
click at [997, 264] on link "Thumbs Up" at bounding box center [1024, 268] width 129 height 26
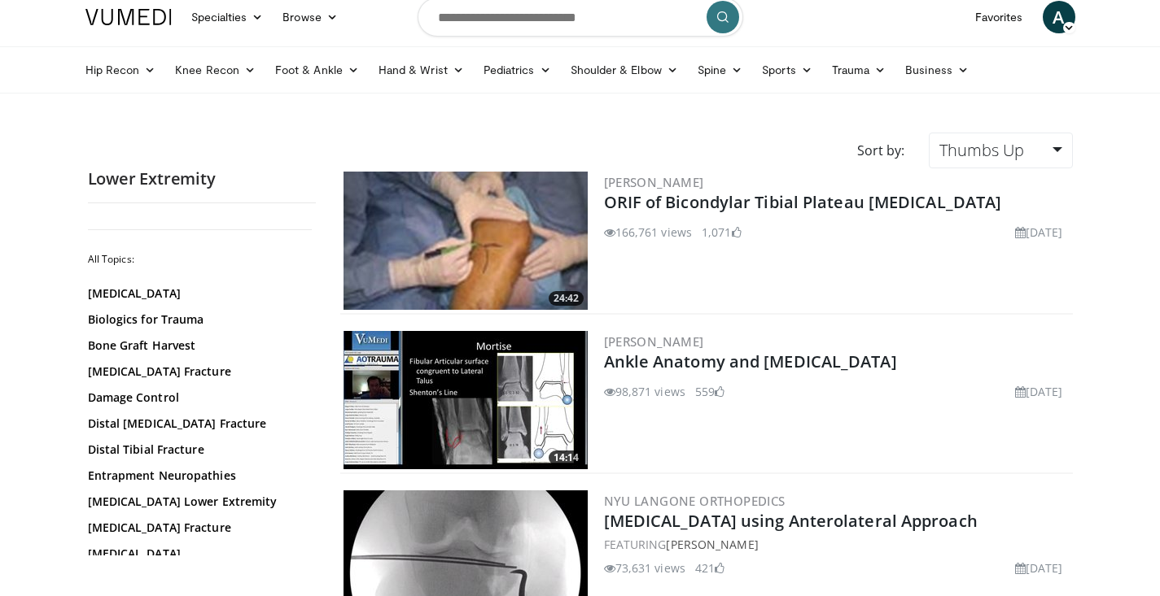
scroll to position [52, 0]
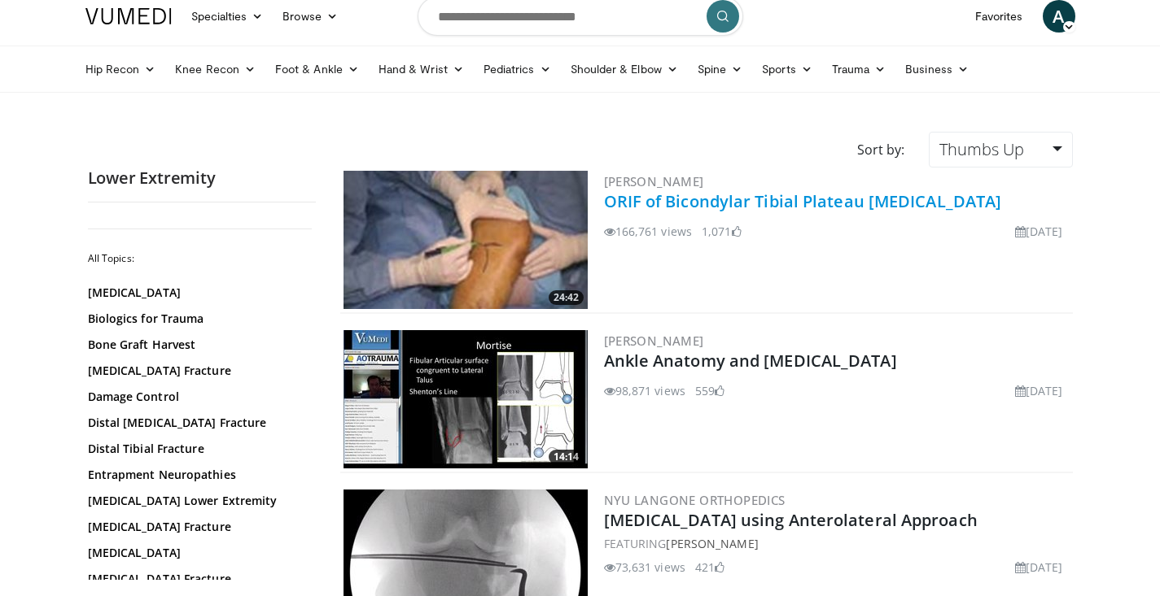
click at [776, 199] on link "ORIF of Bicondylar Tibial Plateau [MEDICAL_DATA]" at bounding box center [803, 201] width 398 height 22
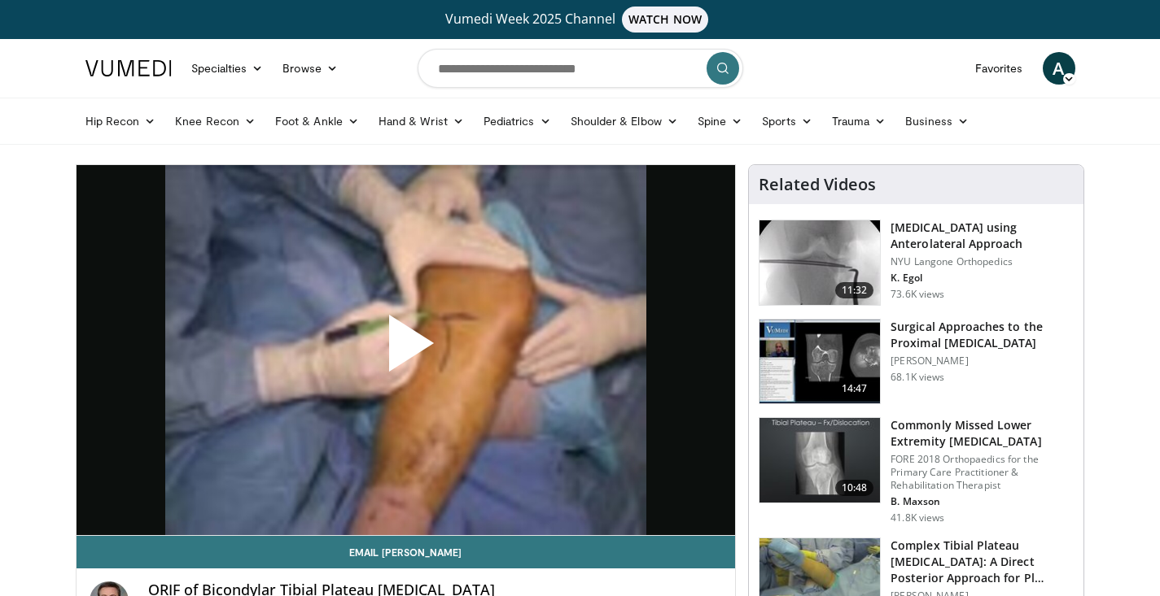
click at [405, 350] on span "Video Player" at bounding box center [405, 350] width 0 height 0
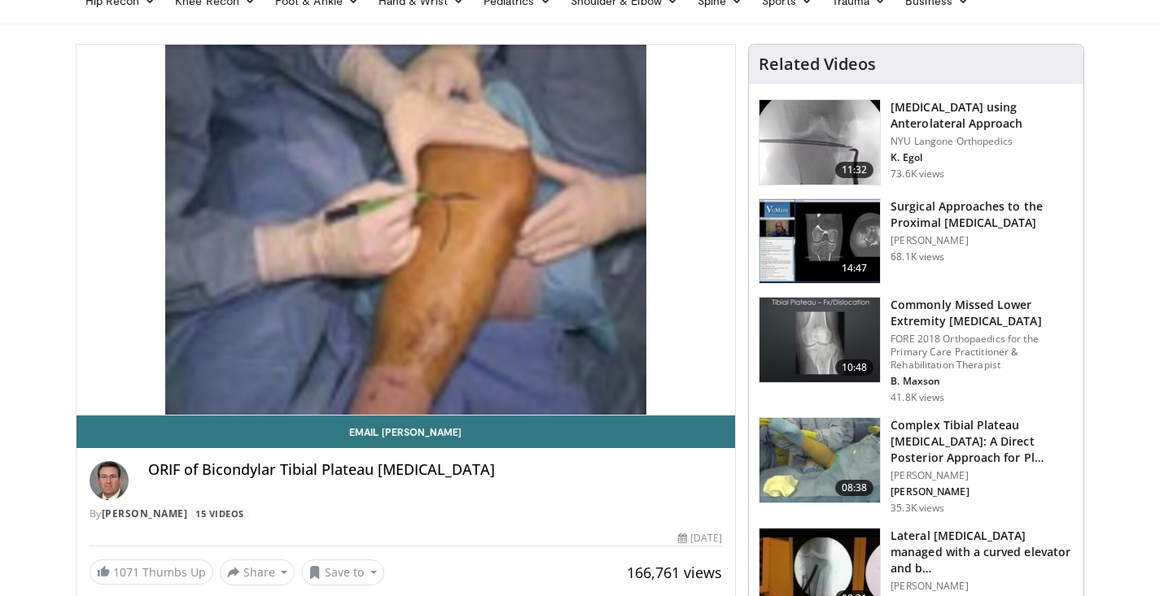
scroll to position [182, 0]
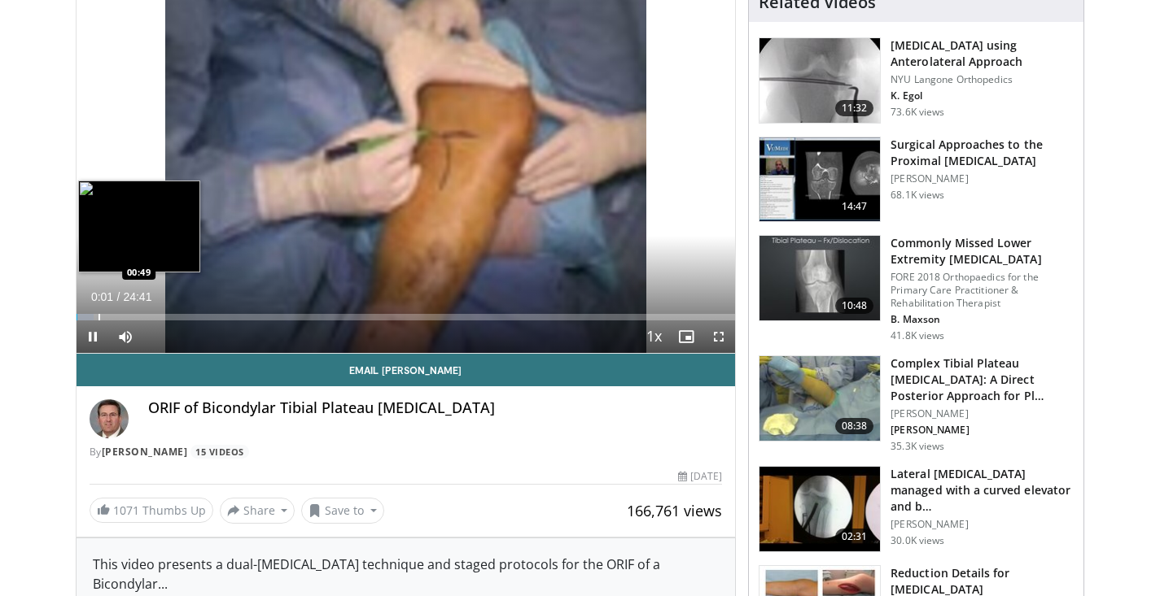
click at [97, 315] on div "Loaded : 2.69% 00:01 00:49" at bounding box center [405, 317] width 659 height 7
click at [90, 317] on div "Progress Bar" at bounding box center [91, 317] width 2 height 7
click at [116, 317] on div "Progress Bar" at bounding box center [105, 317] width 31 height 7
click at [129, 315] on div "Progress Bar" at bounding box center [130, 317] width 2 height 7
click at [146, 314] on div "Loaded : 12.13% 01:58 02:37" at bounding box center [405, 312] width 659 height 15
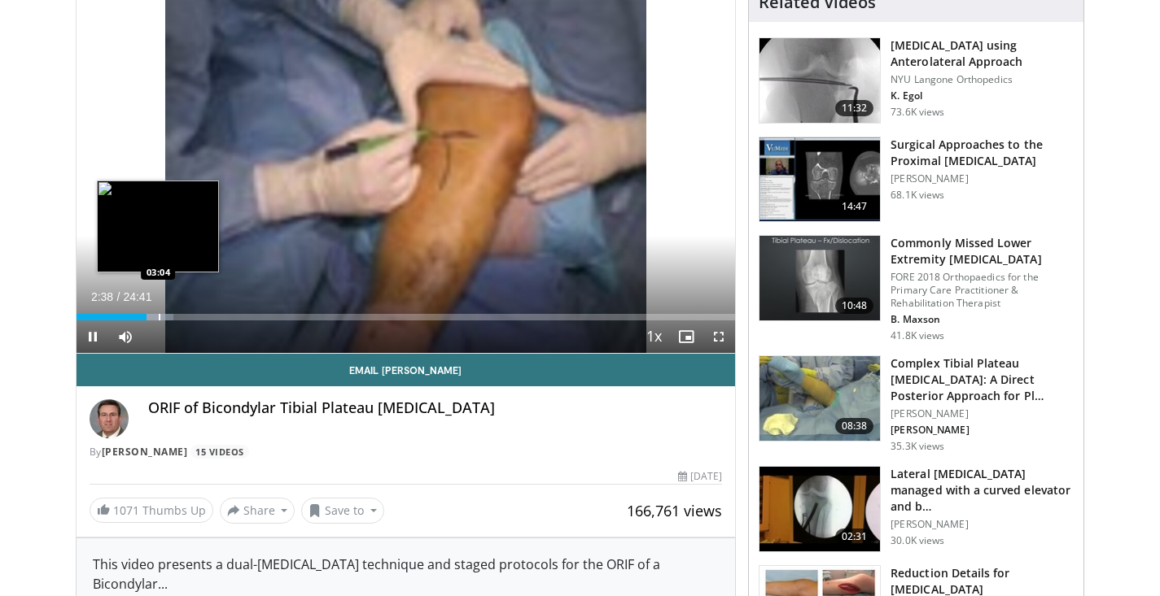
click at [159, 319] on div "Progress Bar" at bounding box center [160, 317] width 2 height 7
click at [173, 318] on div "Progress Bar" at bounding box center [174, 317] width 2 height 7
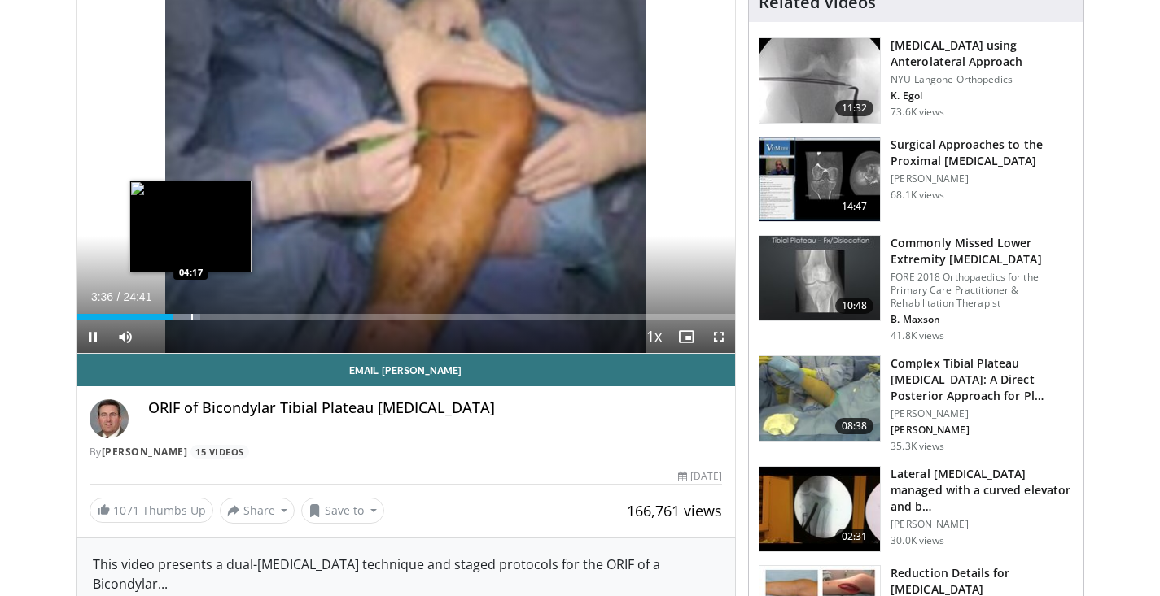
click at [190, 319] on div "Loaded : 18.87% 03:36 04:17" at bounding box center [405, 317] width 659 height 7
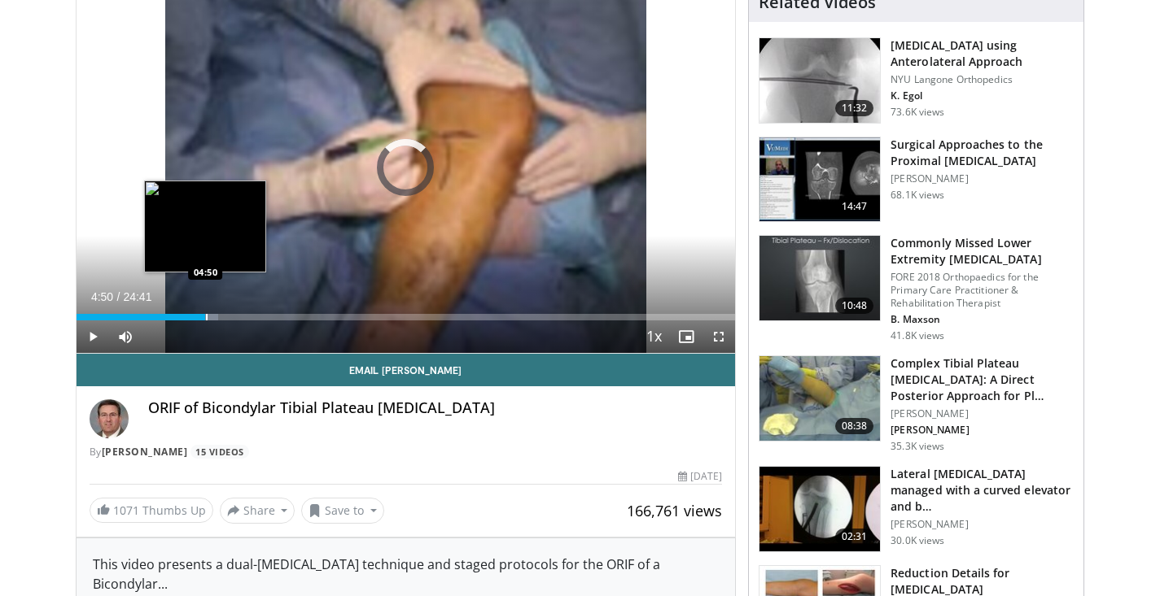
click at [206, 320] on div "Progress Bar" at bounding box center [207, 317] width 2 height 7
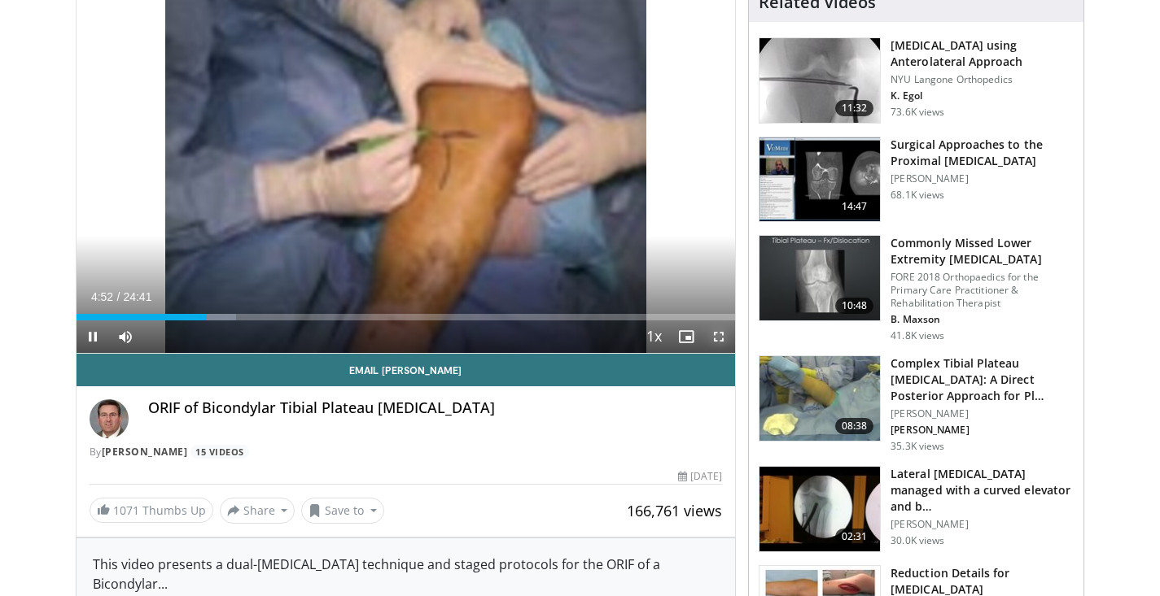
click at [712, 330] on span "Video Player" at bounding box center [718, 337] width 33 height 33
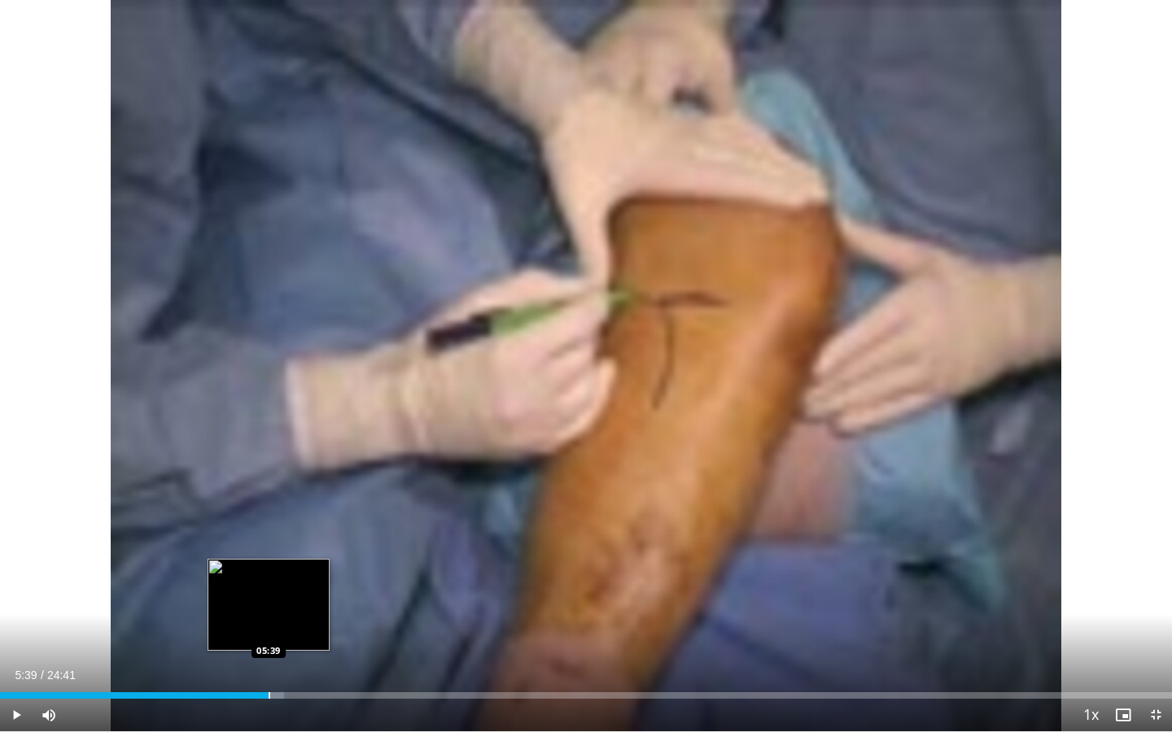
click at [269, 596] on div "Loaded : 24.26% 04:55 05:39" at bounding box center [586, 695] width 1172 height 7
click at [296, 596] on div "Loaded : 27.03% 05:41 06:11" at bounding box center [586, 695] width 1172 height 7
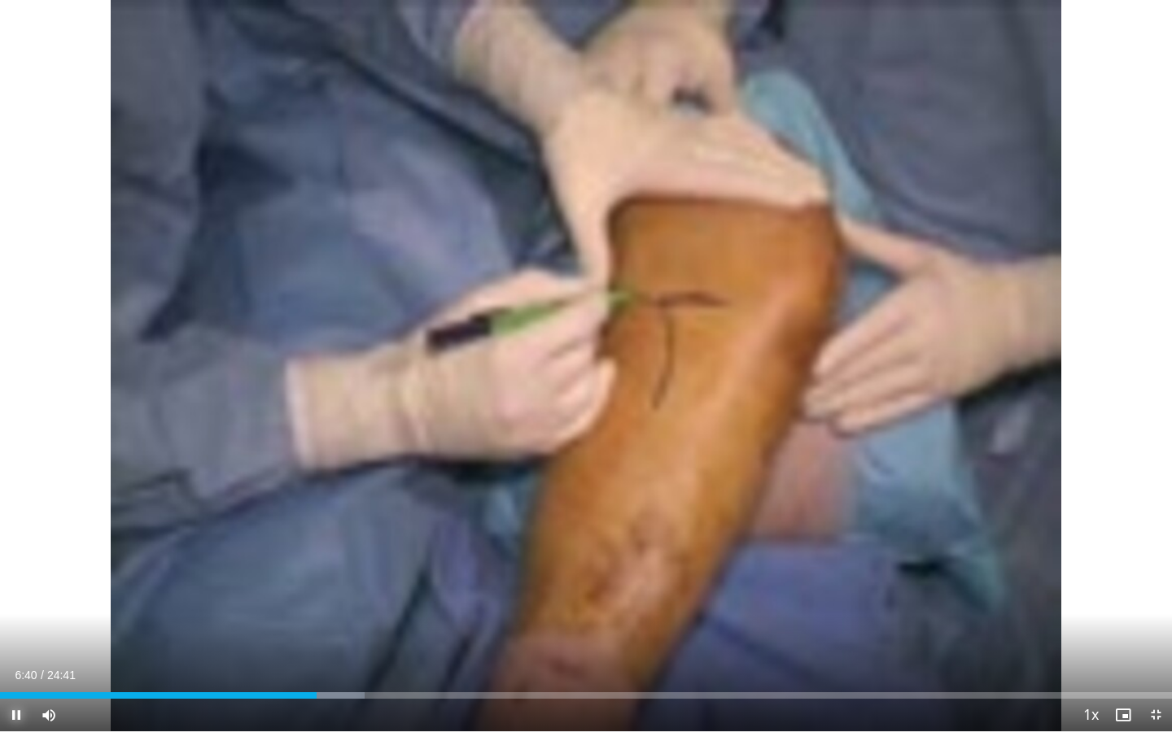
click at [6, 596] on span "Video Player" at bounding box center [16, 715] width 33 height 33
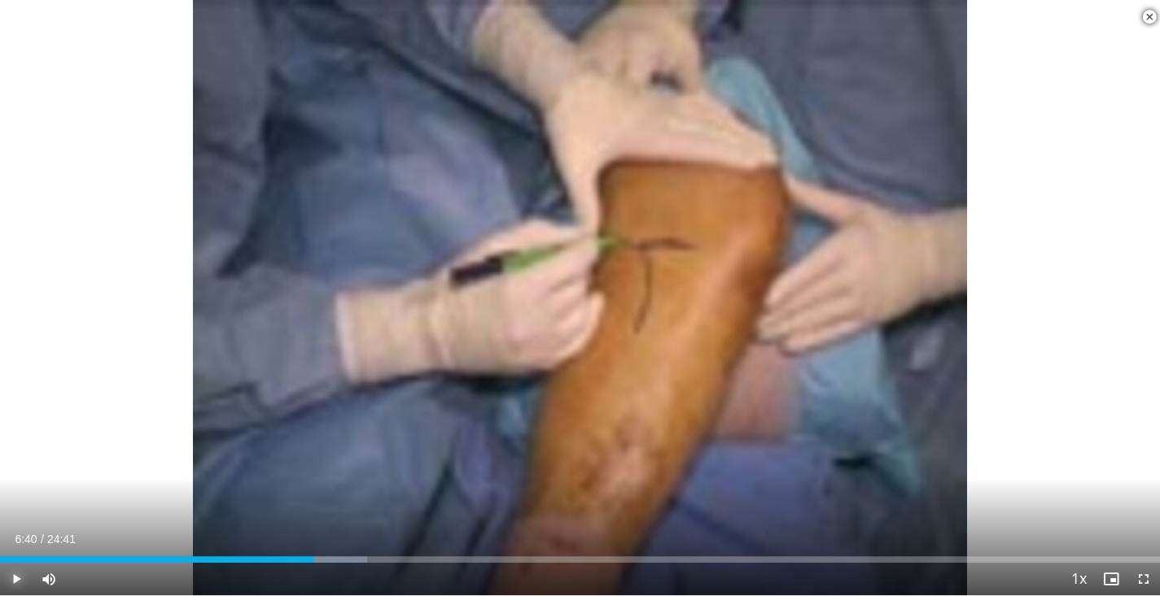
scroll to position [521, 0]
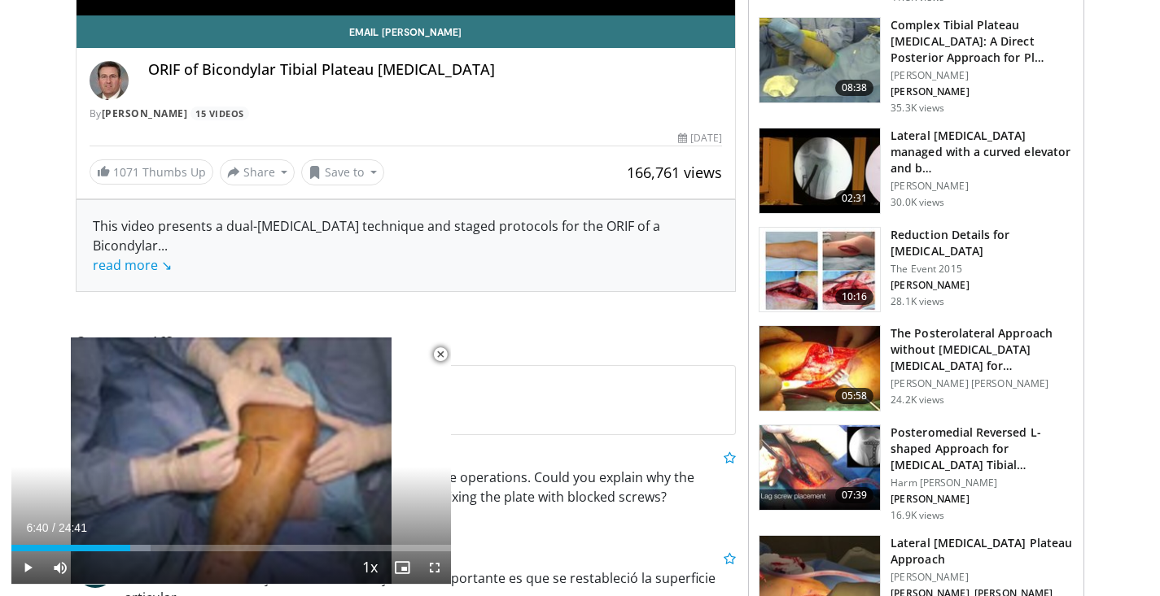
click at [445, 362] on span "Video Player" at bounding box center [440, 355] width 33 height 33
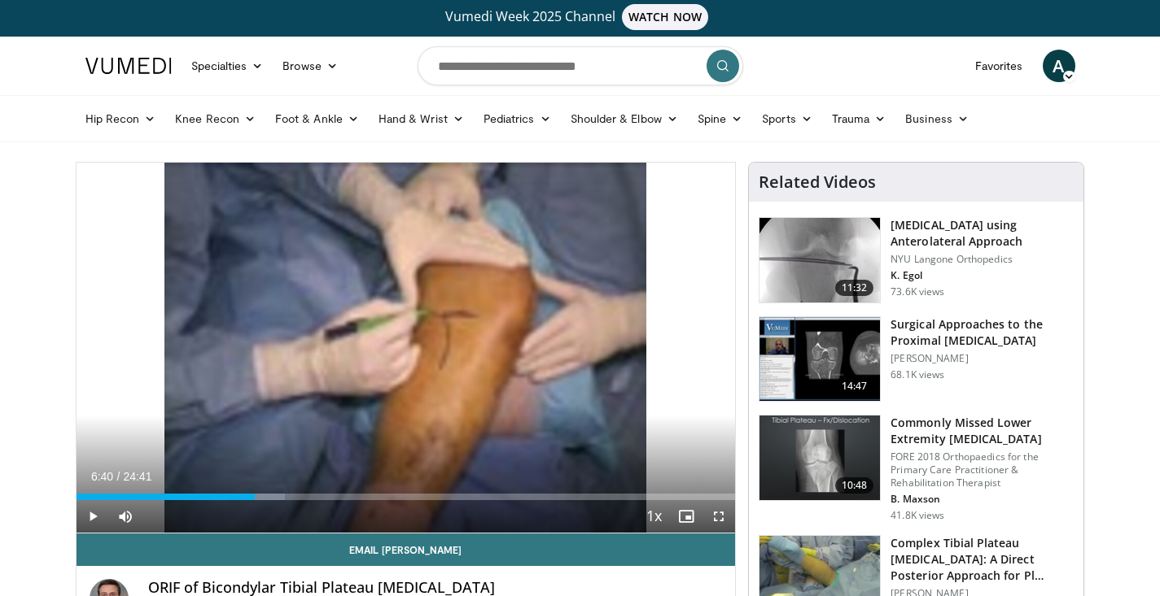
scroll to position [0, 0]
